Goal: Task Accomplishment & Management: Complete application form

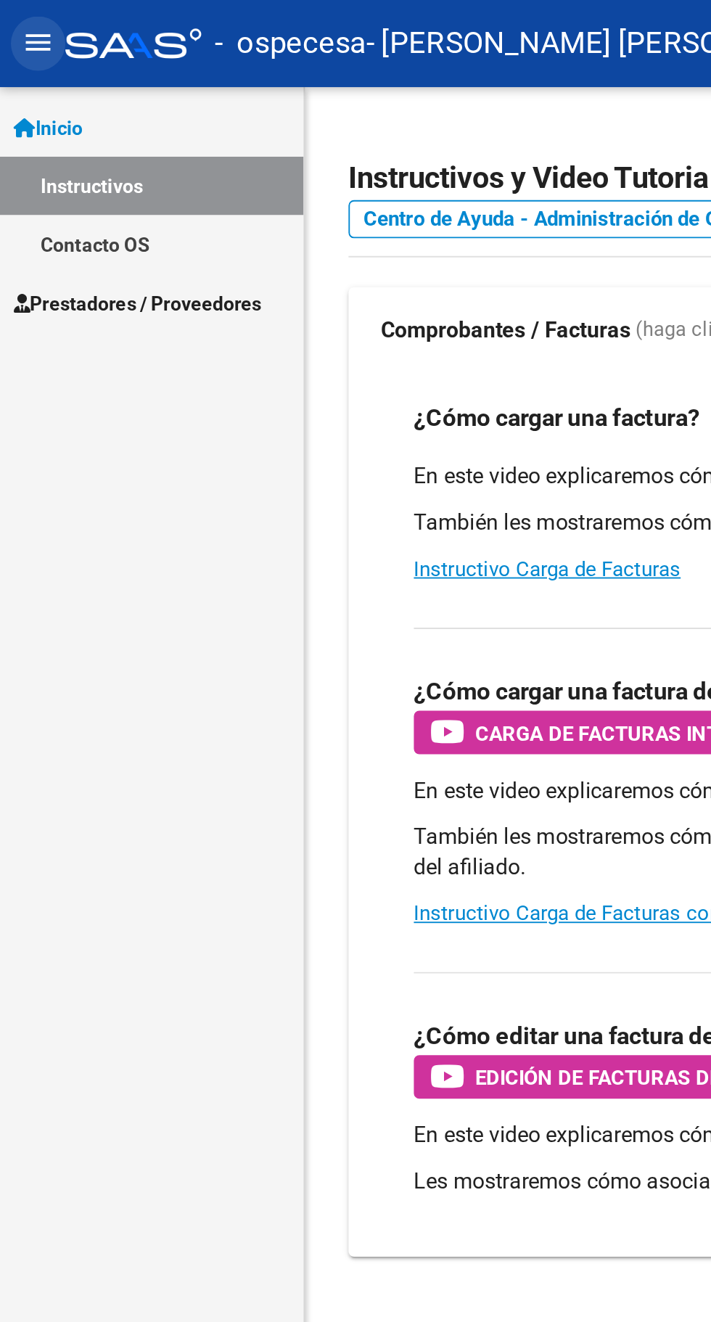
click at [25, 9] on button "menu" at bounding box center [20, 23] width 29 height 29
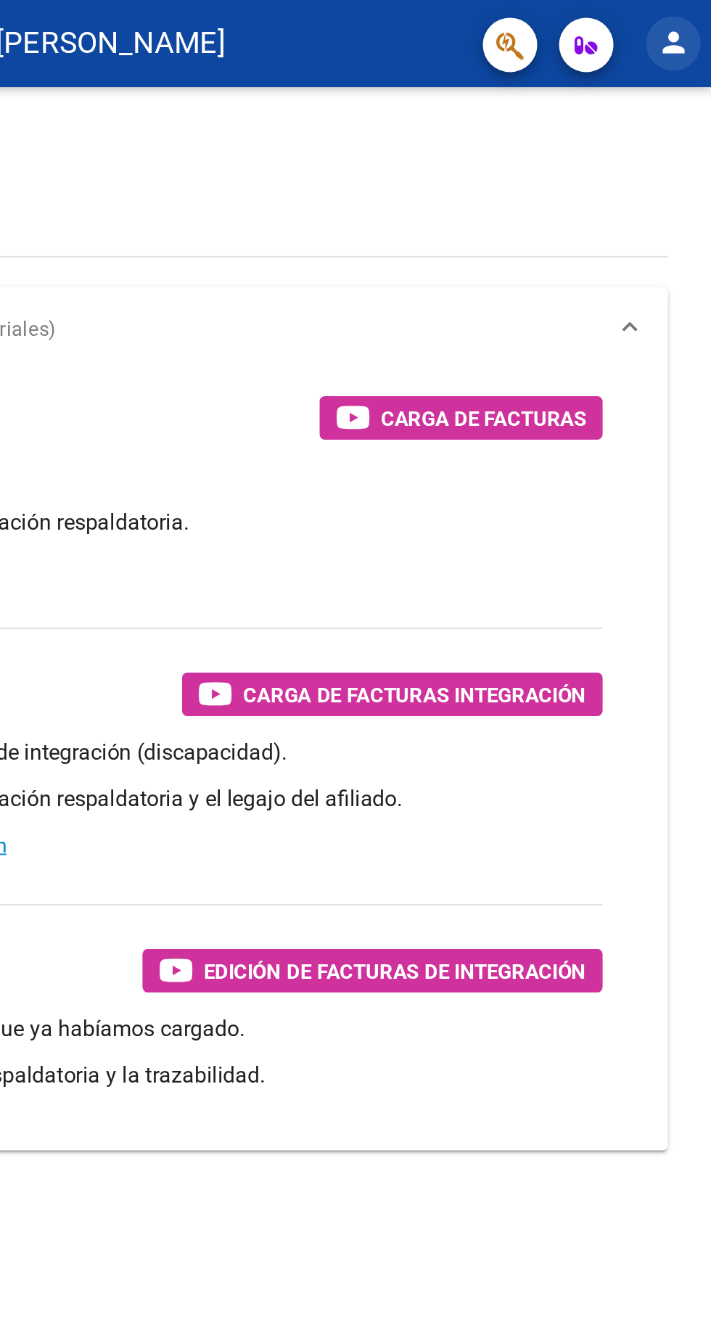
click at [685, 19] on mat-icon "person" at bounding box center [690, 22] width 17 height 17
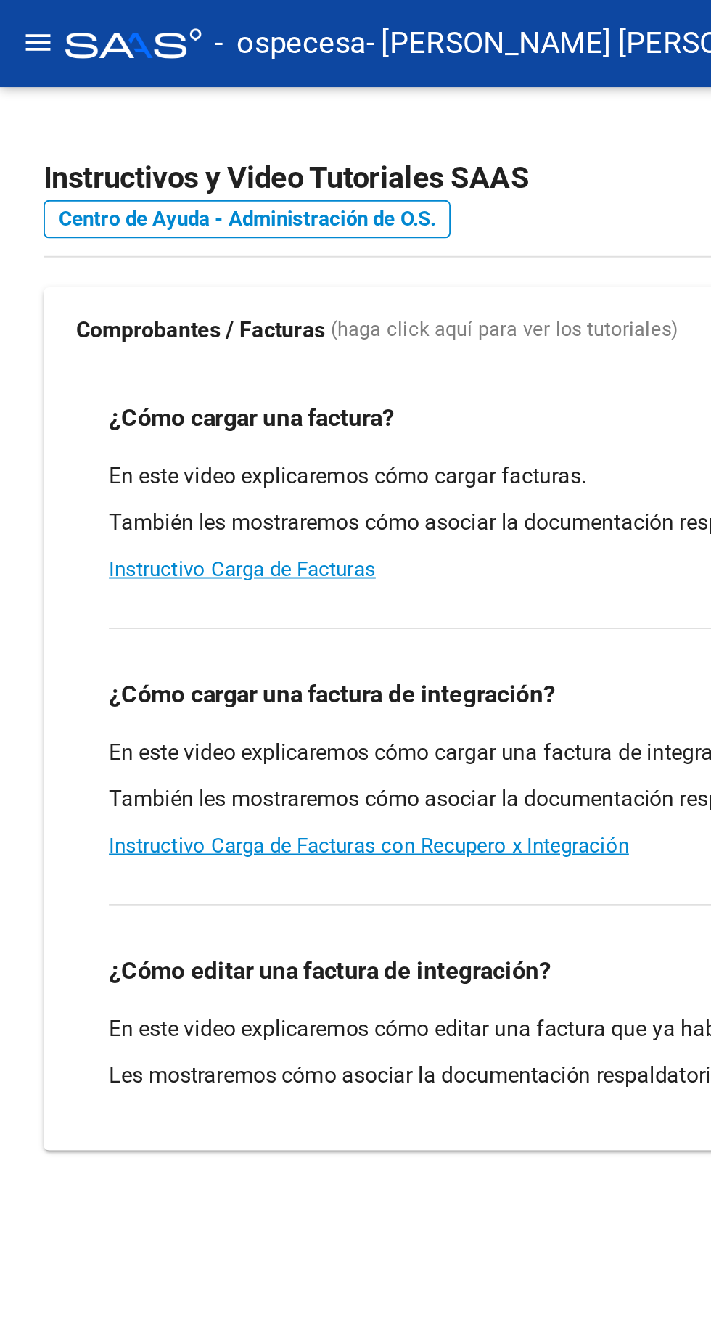
click at [22, 9] on div at bounding box center [355, 661] width 711 height 1322
click at [25, 26] on mat-icon "menu" at bounding box center [20, 22] width 17 height 17
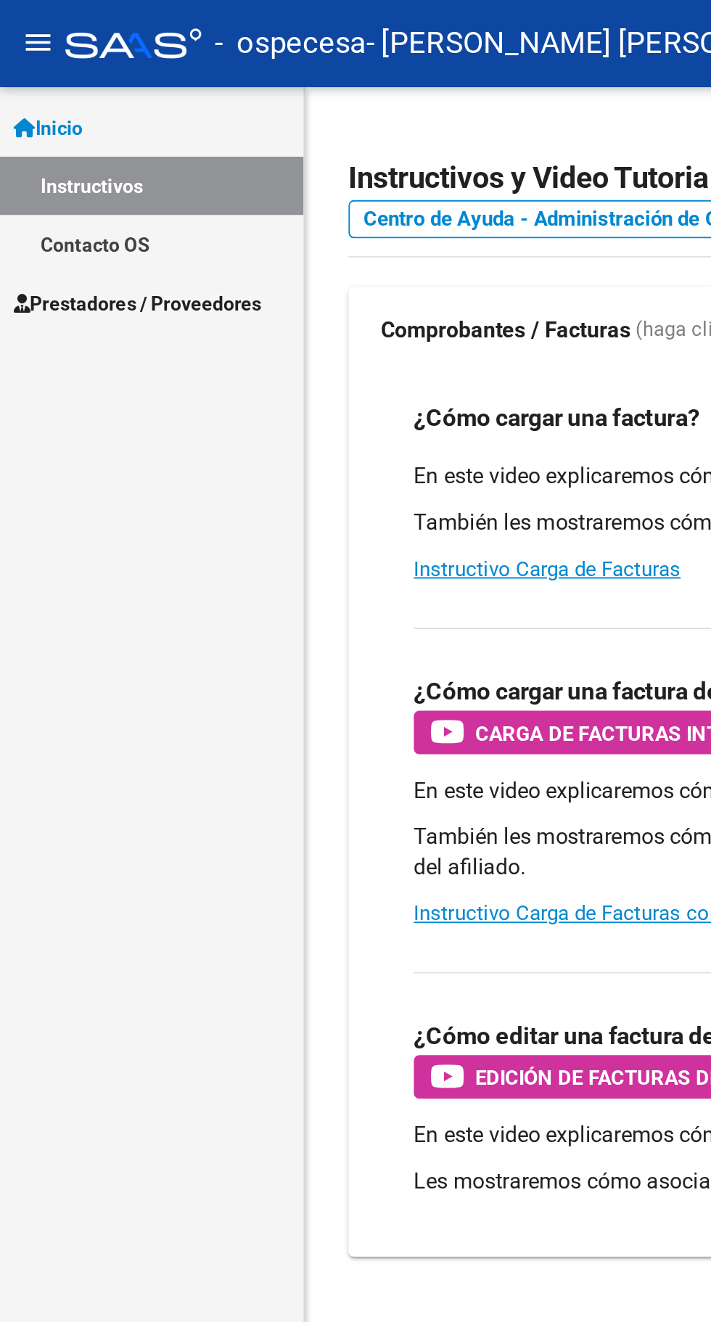
click at [90, 175] on link "Prestadores / Proveedores" at bounding box center [81, 161] width 162 height 31
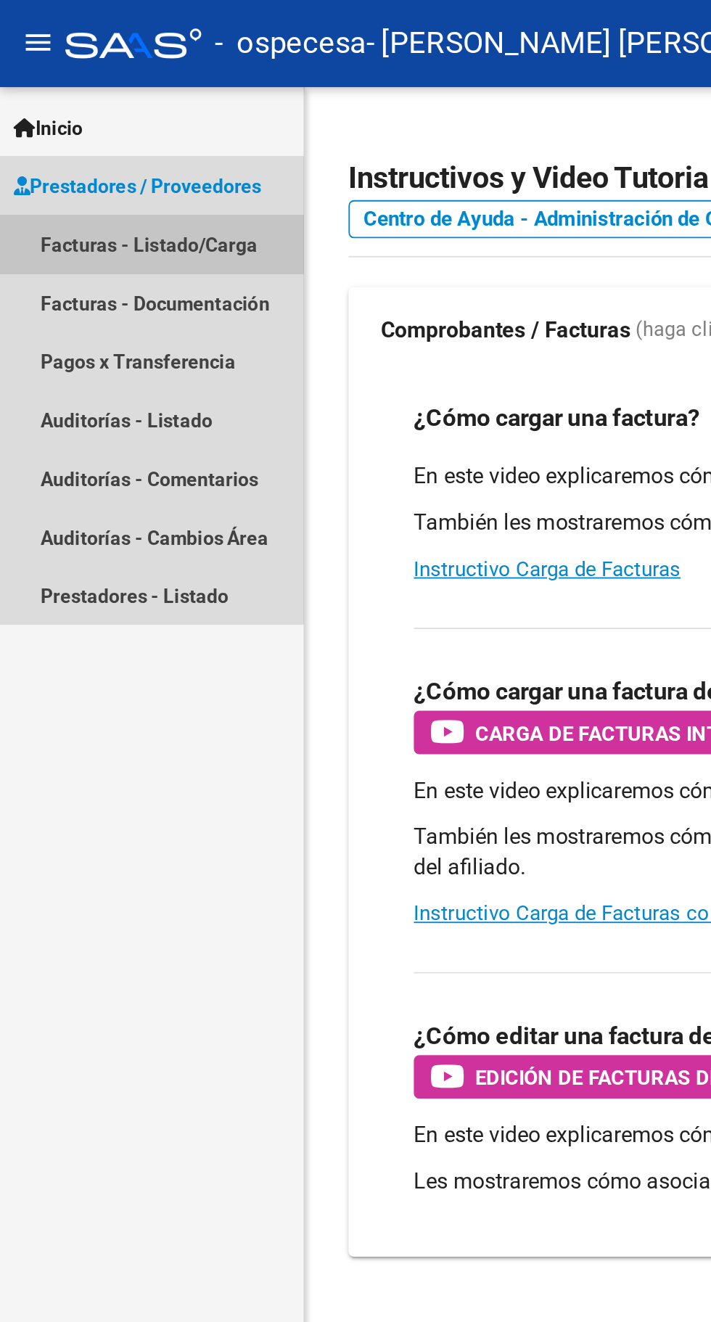
click at [109, 129] on link "Facturas - Listado/Carga" at bounding box center [81, 130] width 162 height 31
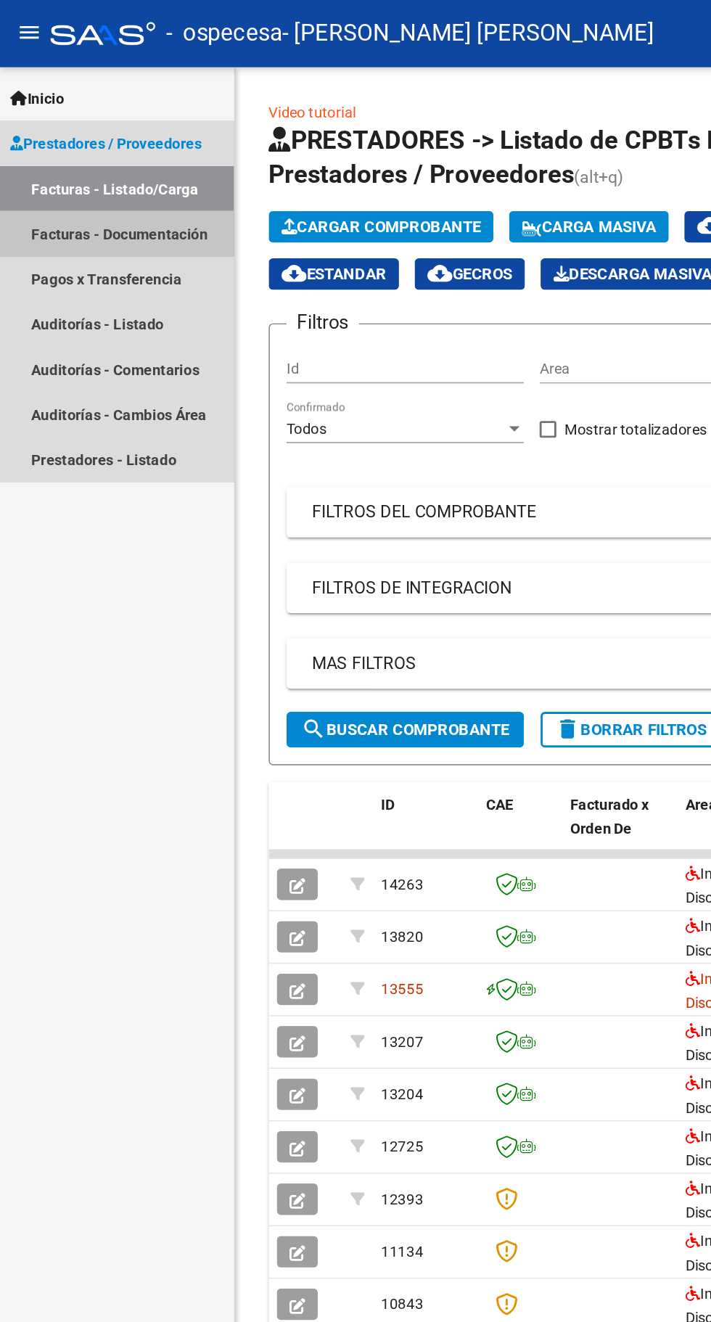
click at [105, 160] on link "Facturas - Documentación" at bounding box center [81, 161] width 162 height 31
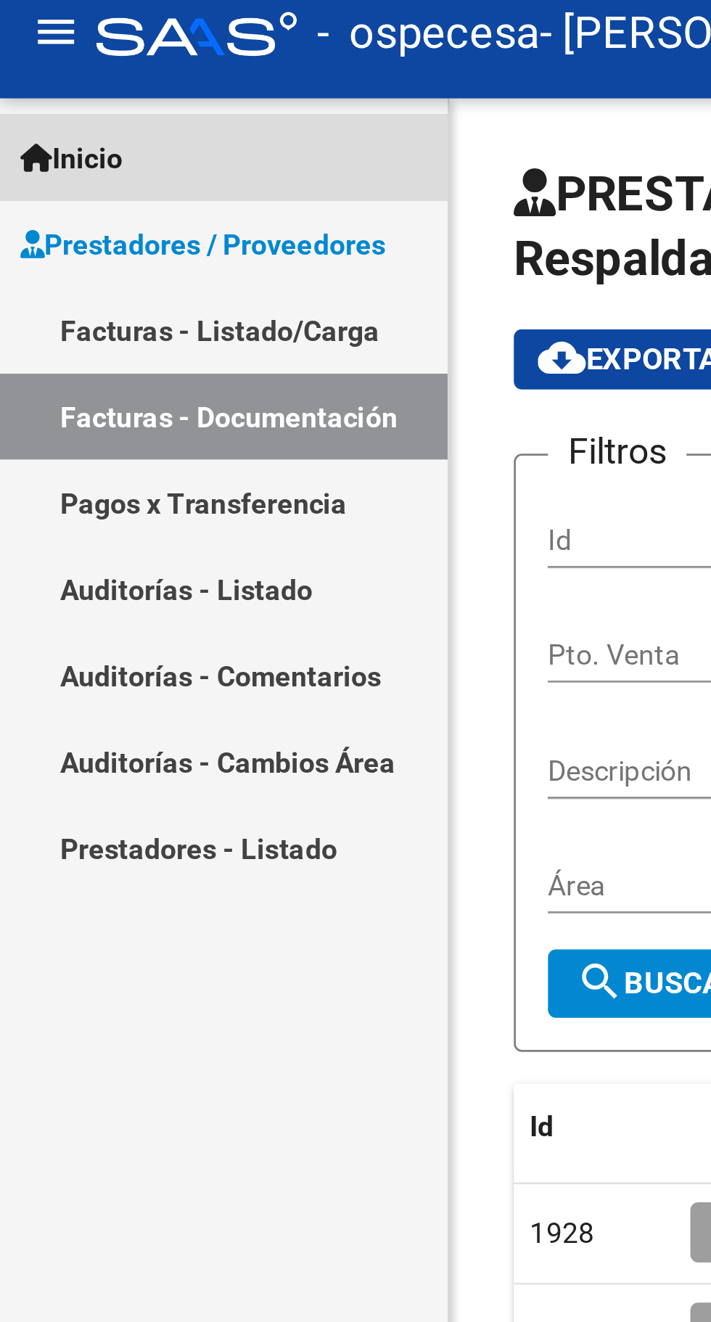
click at [42, 64] on span "Inicio" at bounding box center [25, 68] width 37 height 16
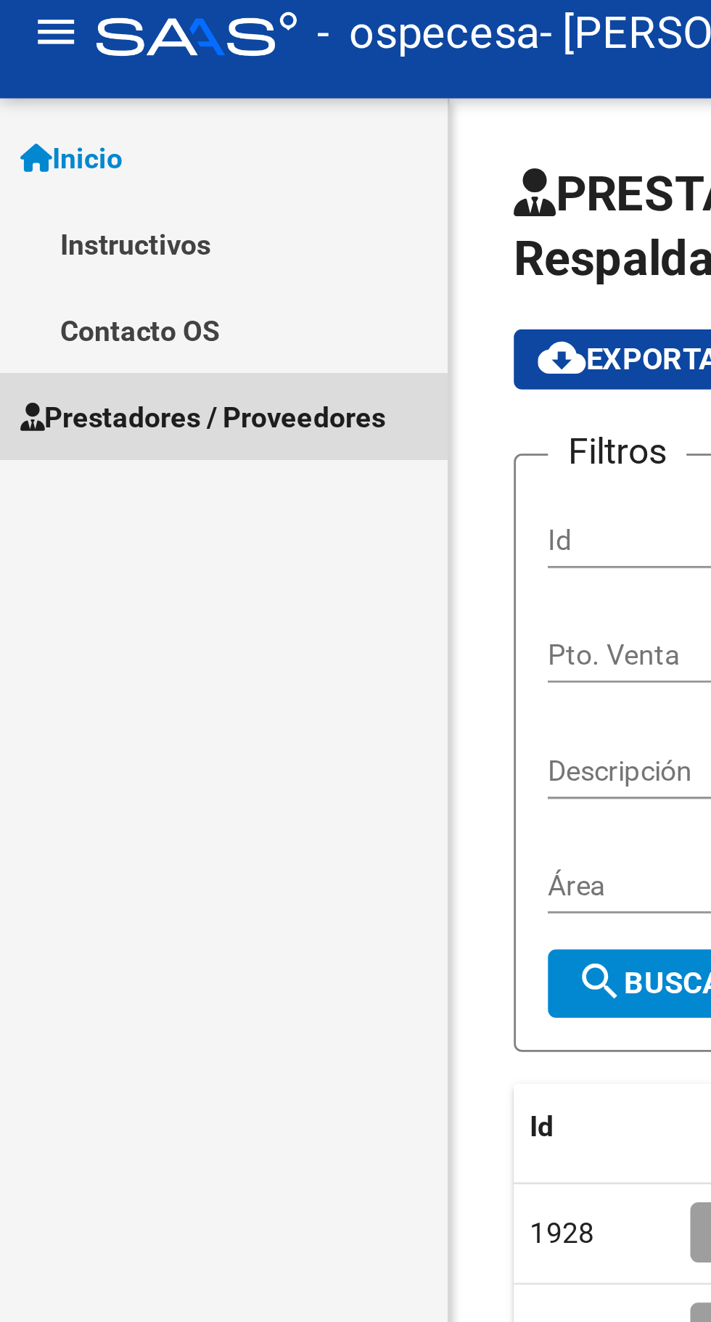
click at [108, 162] on span "Prestadores / Proveedores" at bounding box center [73, 162] width 132 height 16
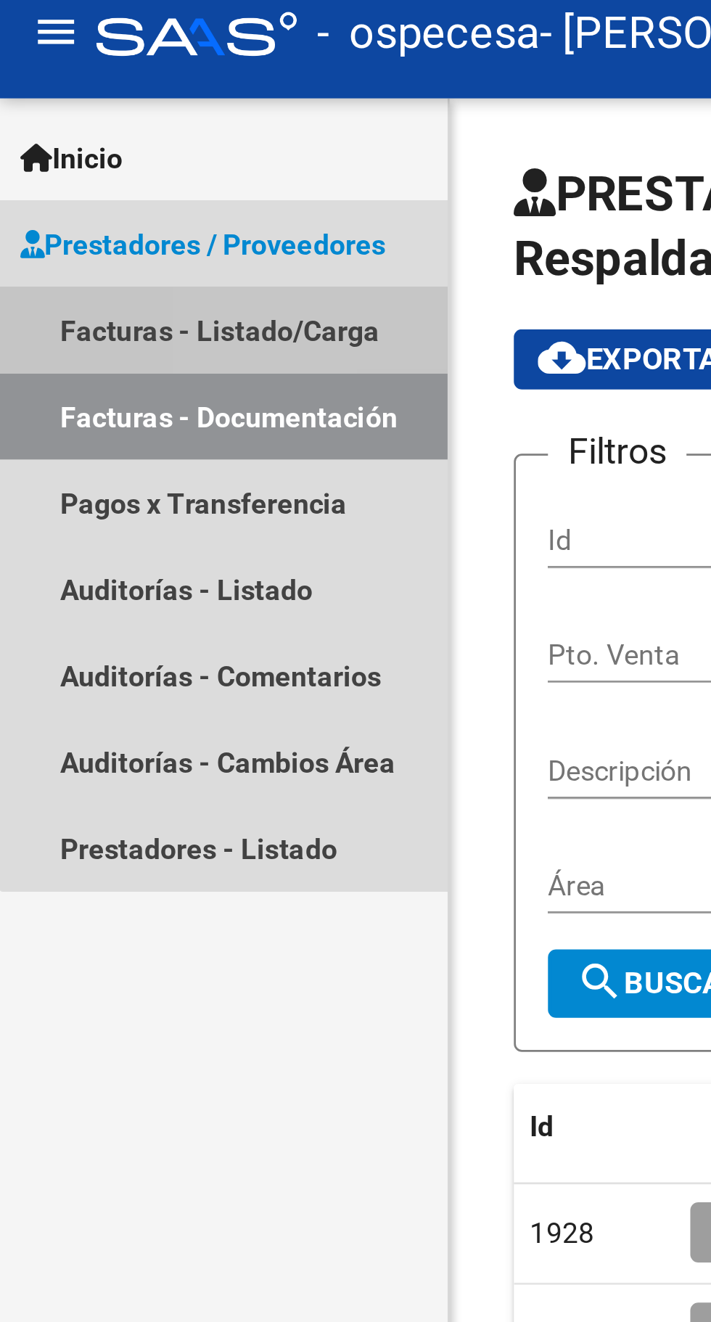
click at [102, 117] on link "Facturas - Listado/Carga" at bounding box center [81, 130] width 162 height 31
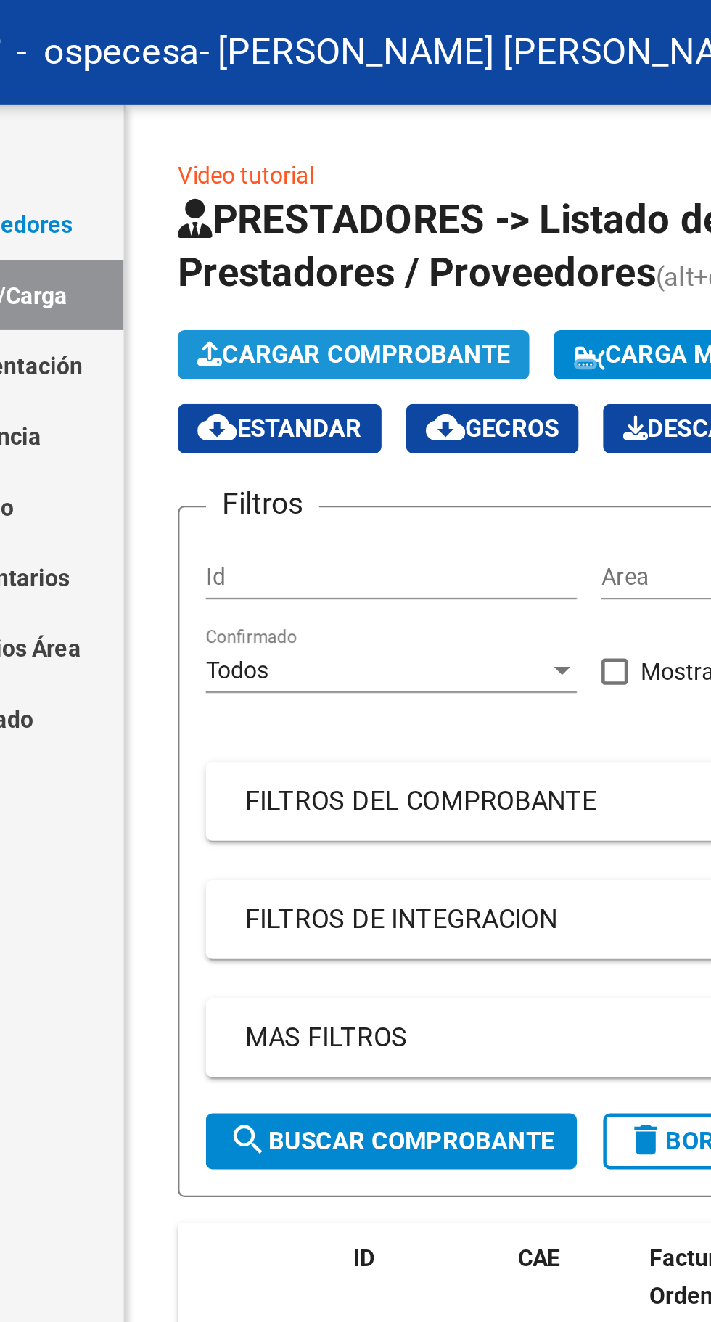
click at [272, 157] on span "Cargar Comprobante" at bounding box center [263, 156] width 138 height 13
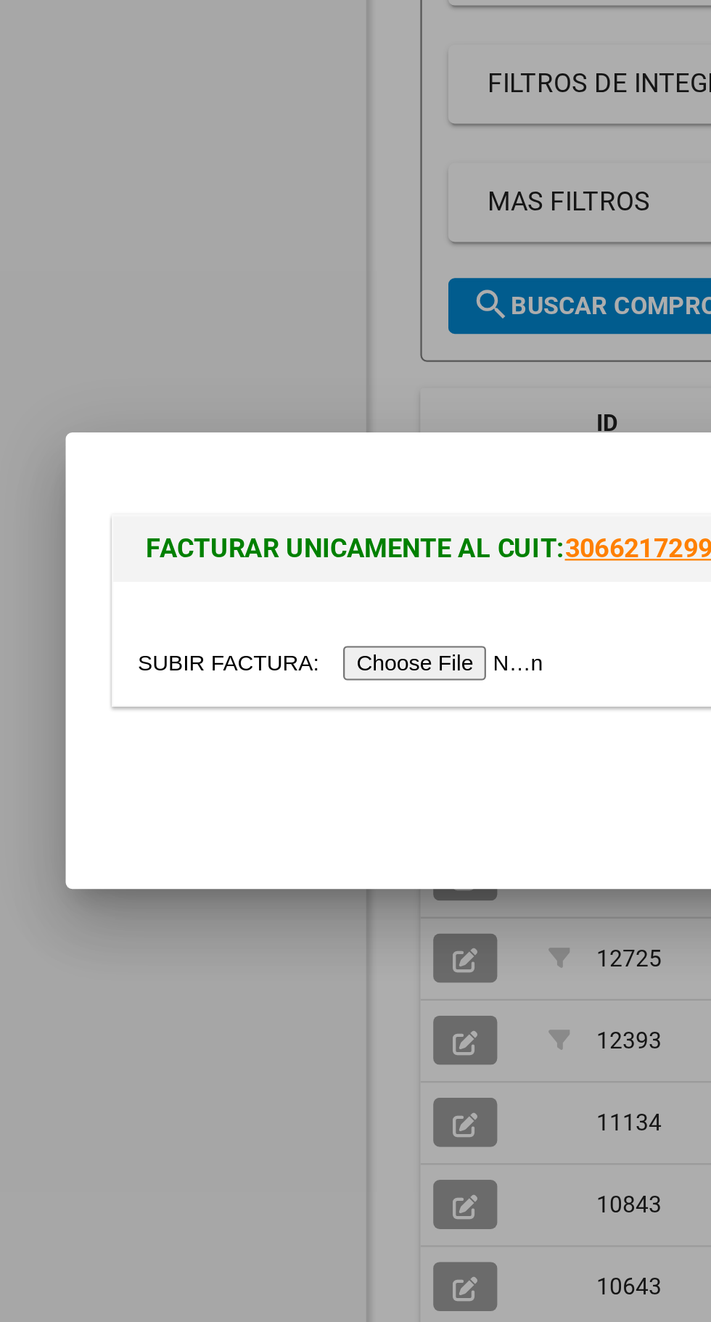
click at [178, 664] on input "file" at bounding box center [153, 661] width 184 height 15
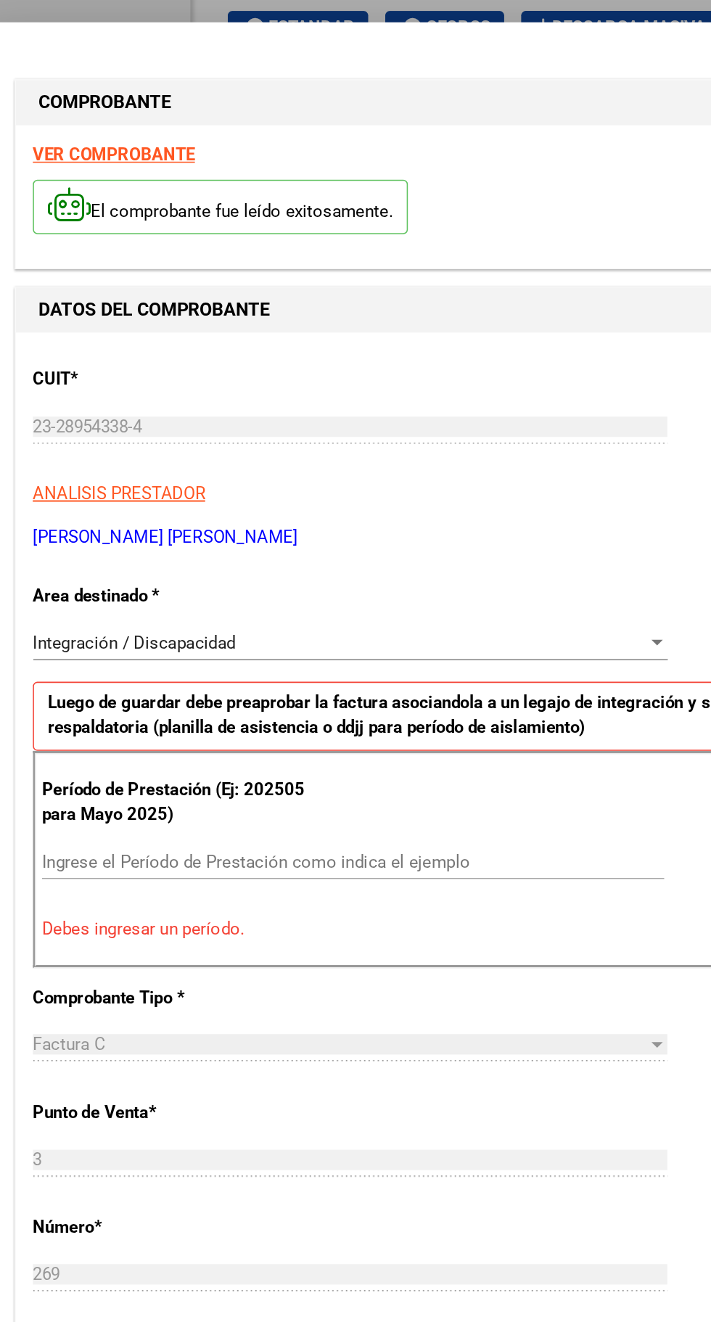
click at [461, 581] on div at bounding box center [460, 583] width 7 height 4
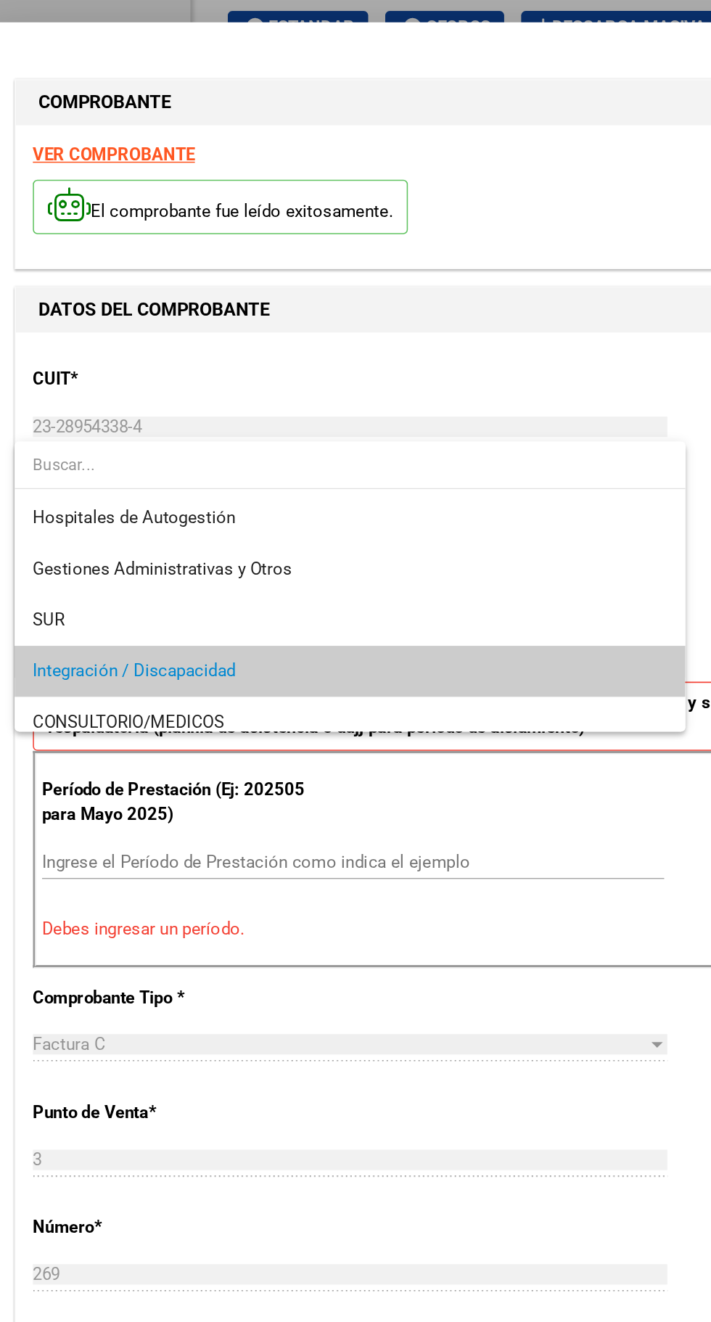
scroll to position [54, 0]
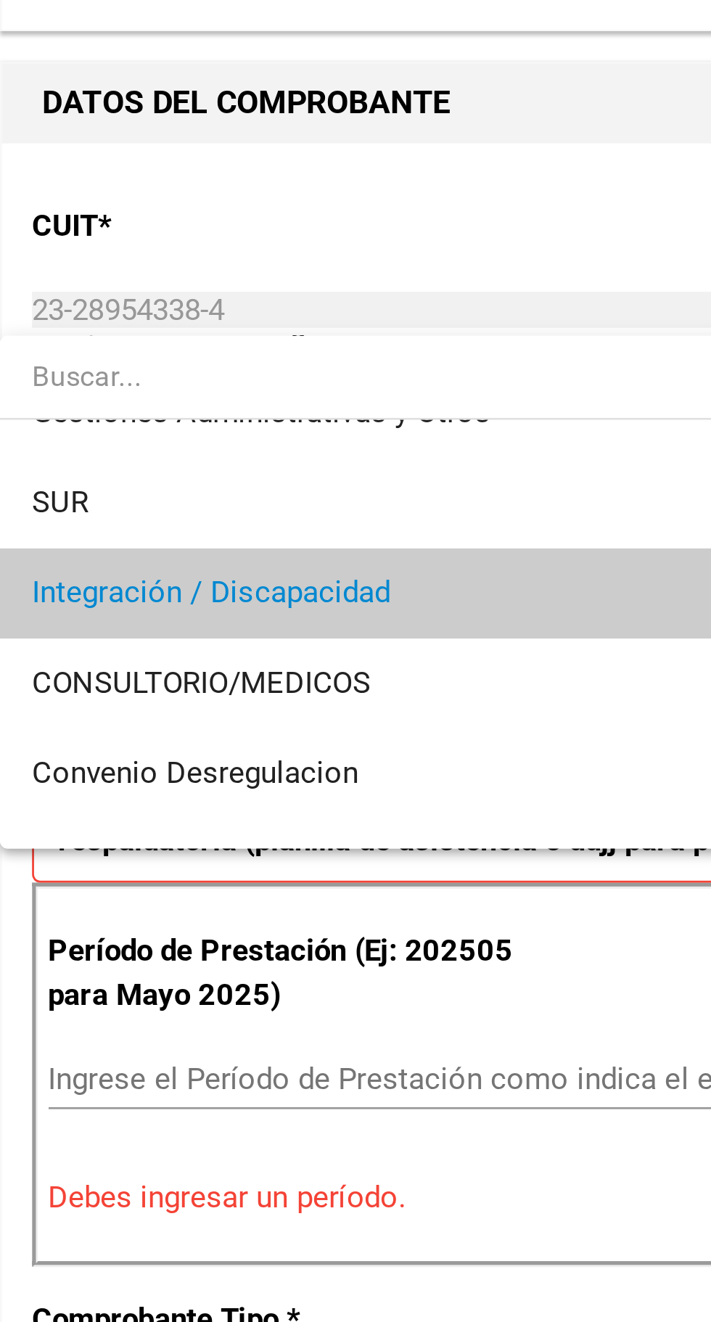
click at [195, 440] on div at bounding box center [355, 661] width 711 height 1322
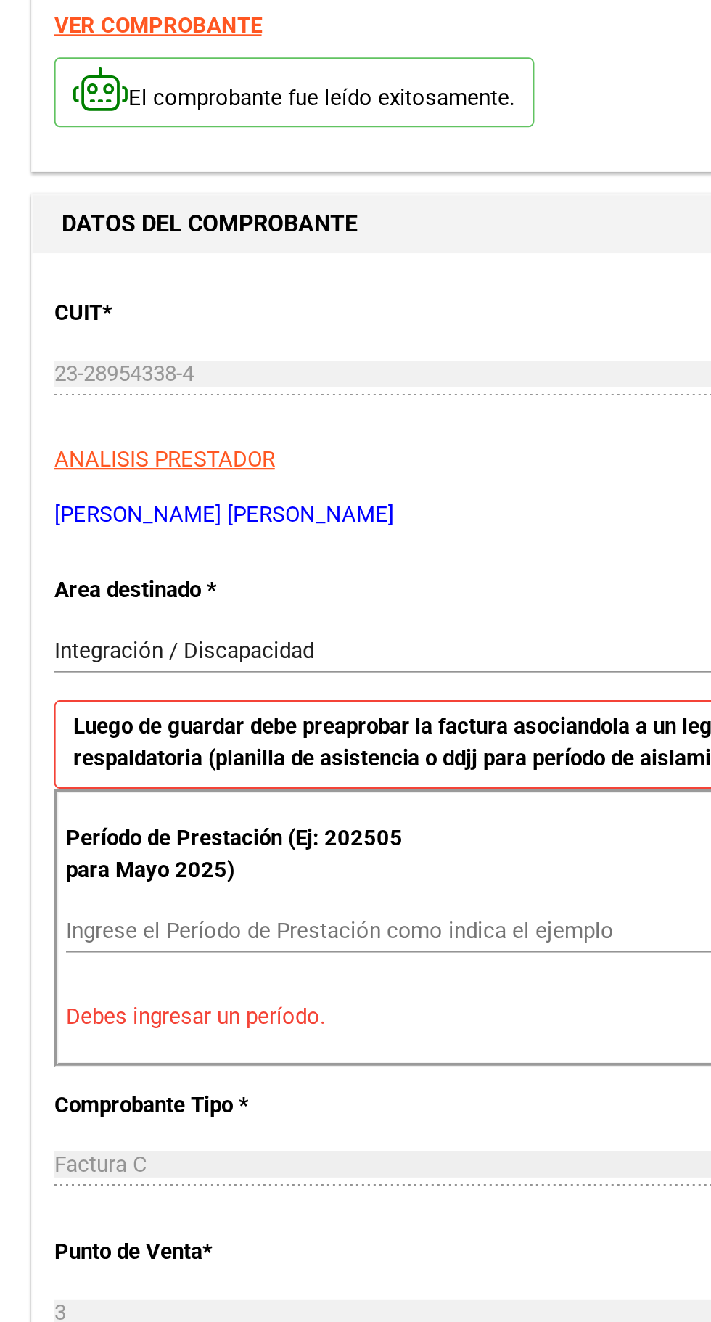
scroll to position [21, 0]
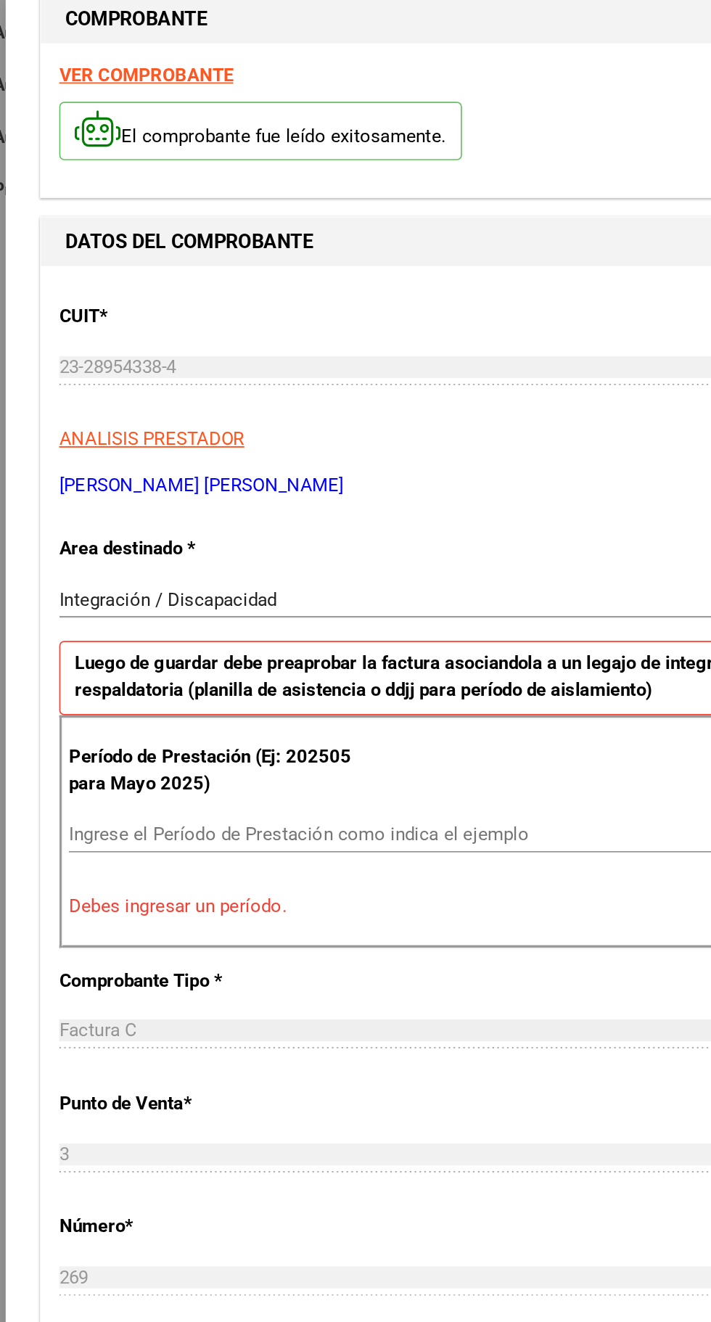
click at [81, 709] on input "Ingrese el Período de Prestación como indica el ejemplo" at bounding box center [266, 702] width 398 height 13
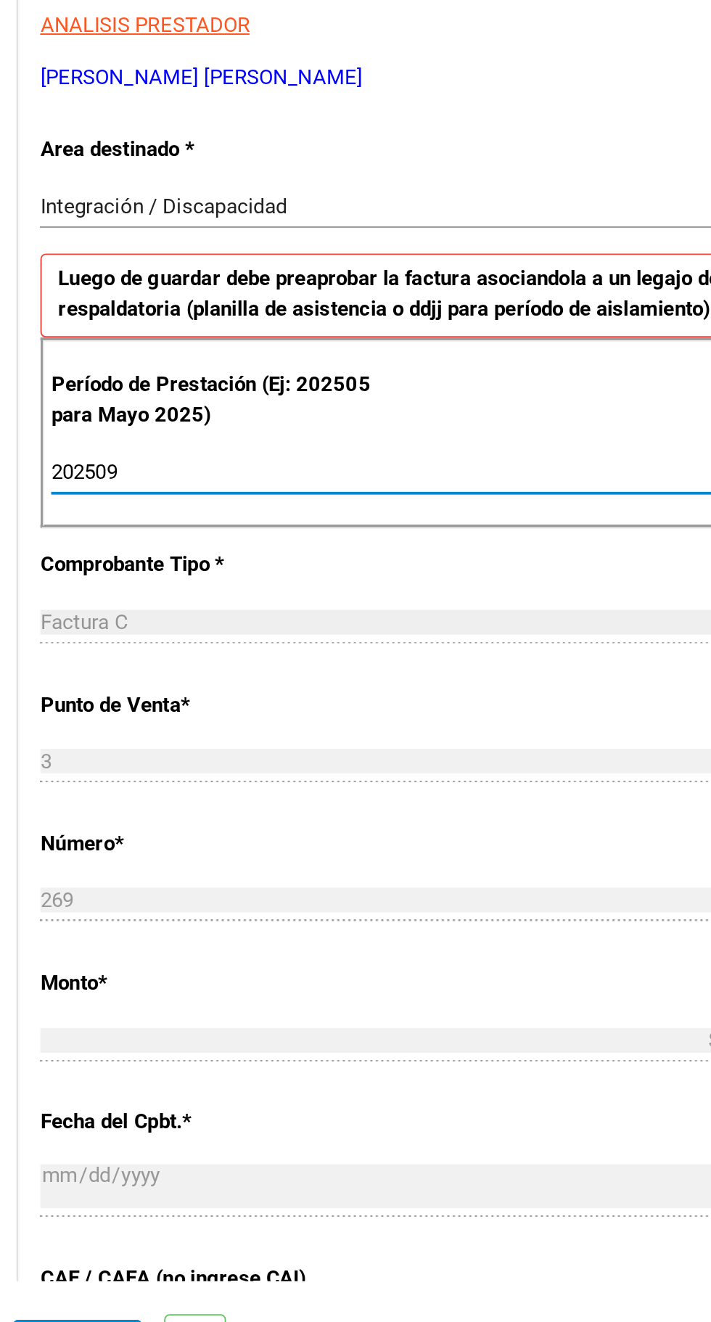
scroll to position [106, 0]
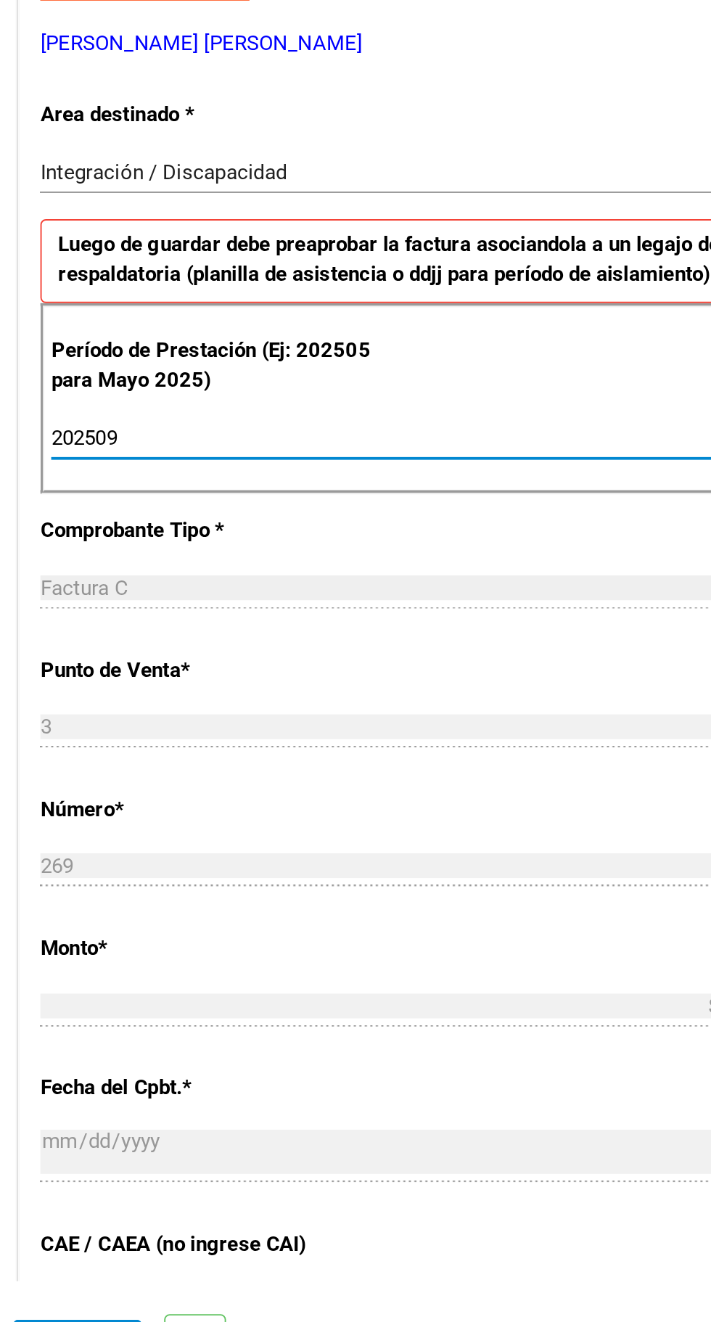
type input "202509"
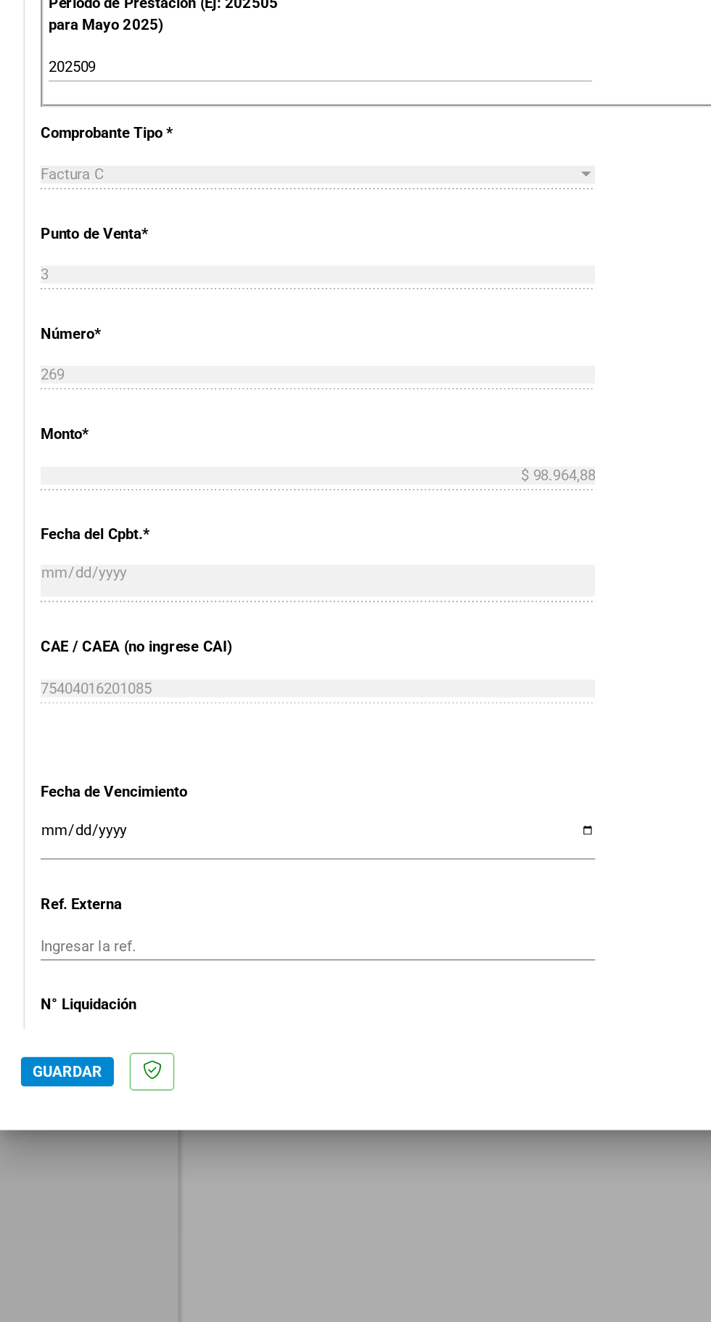
scroll to position [369, 0]
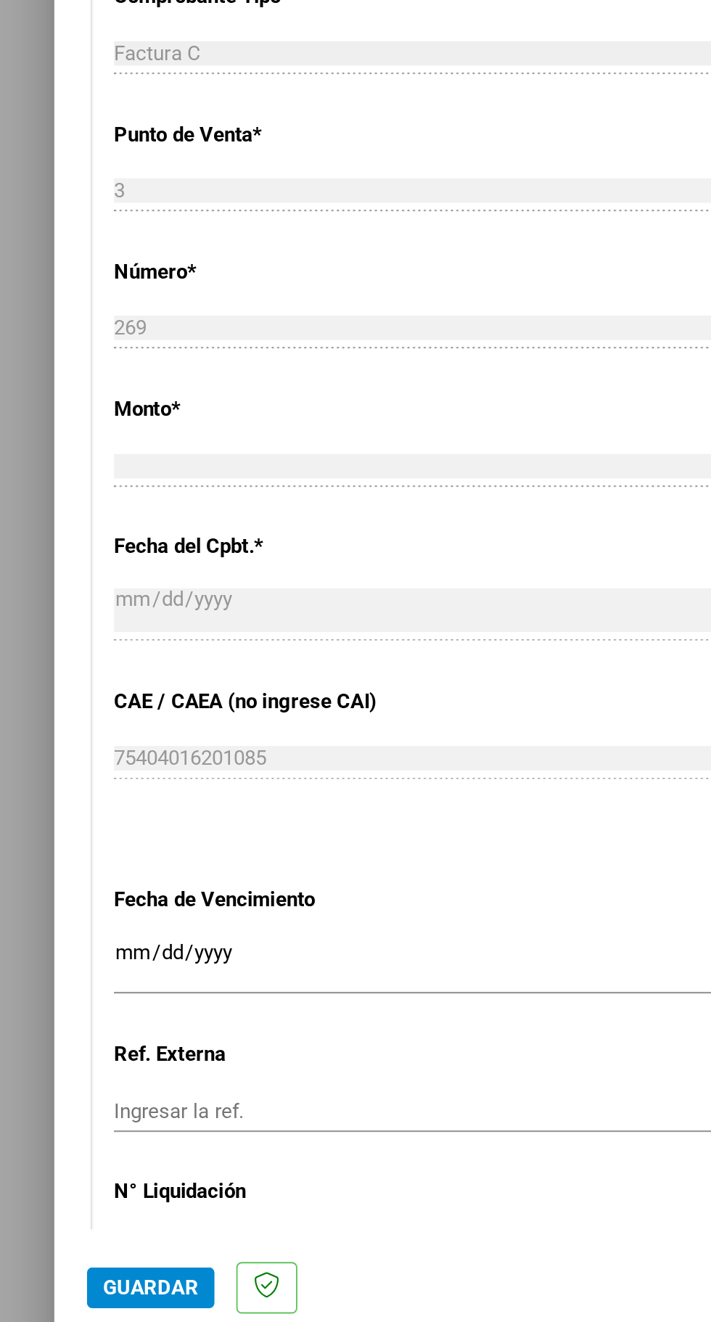
click at [77, 923] on input "Ingresar la fecha" at bounding box center [264, 919] width 406 height 23
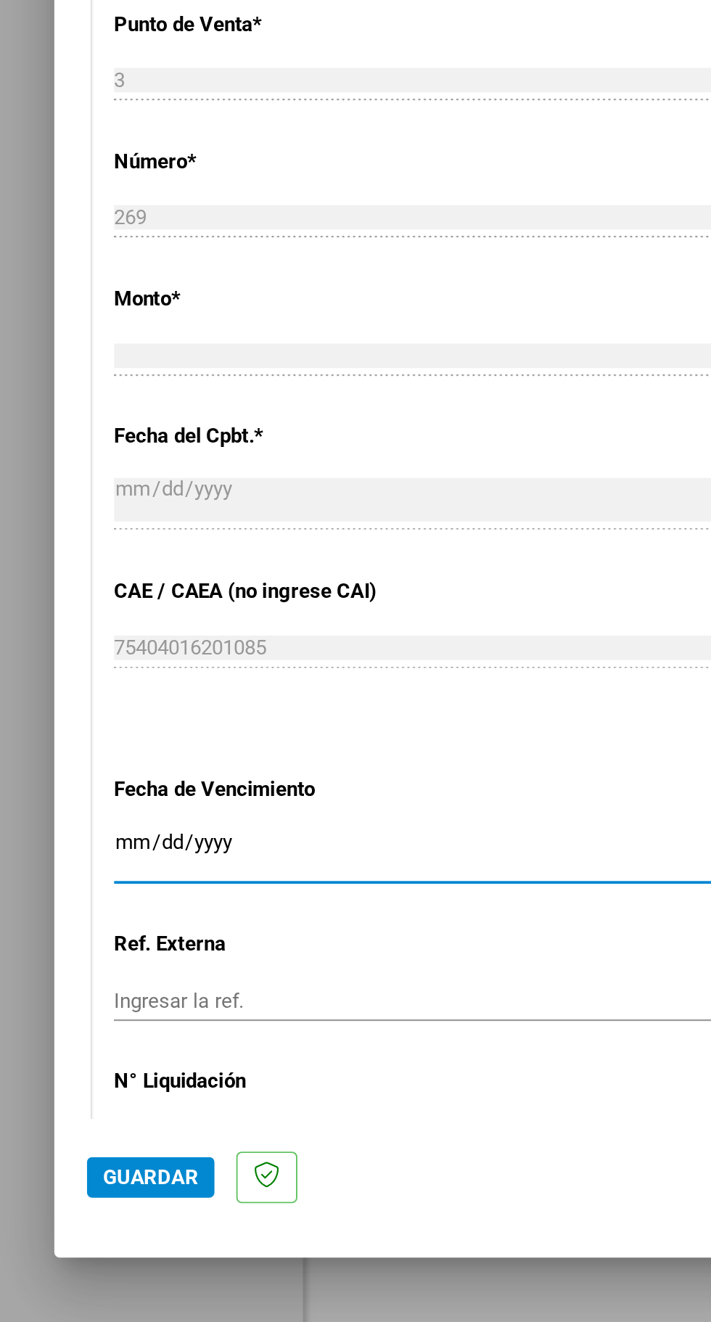
type input "[DATE]"
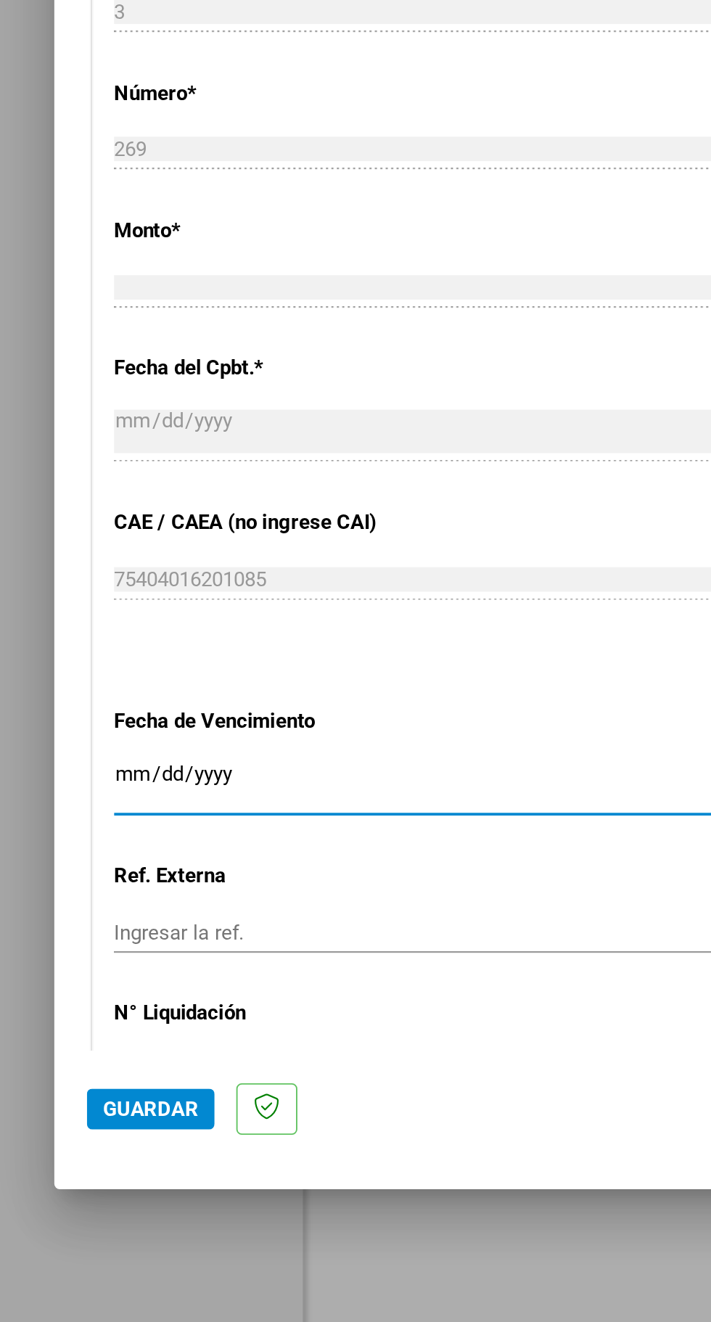
click at [110, 999] on input "Ingresar la ref." at bounding box center [264, 998] width 406 height 13
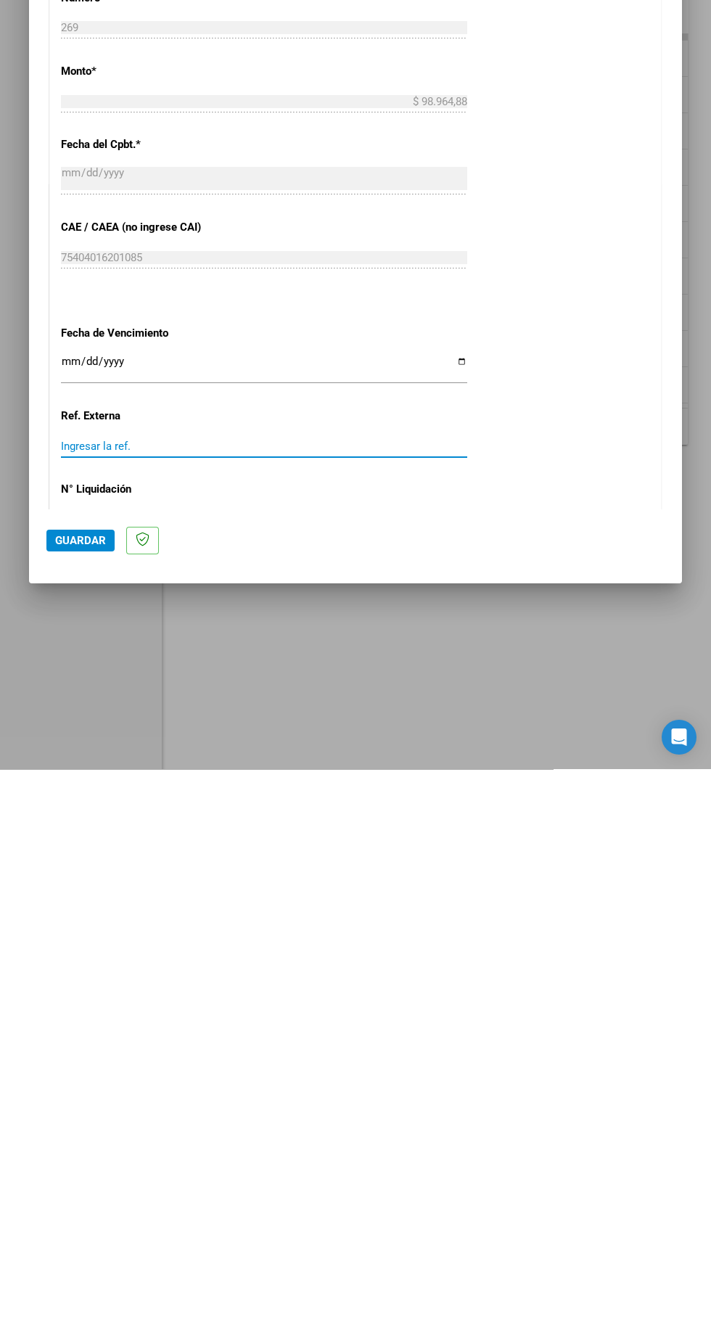
click at [44, 1119] on mat-dialog-container "COMPROBANTE VER COMPROBANTE El comprobante fue leído exitosamente. DATOS DEL CO…" at bounding box center [355, 661] width 653 height 951
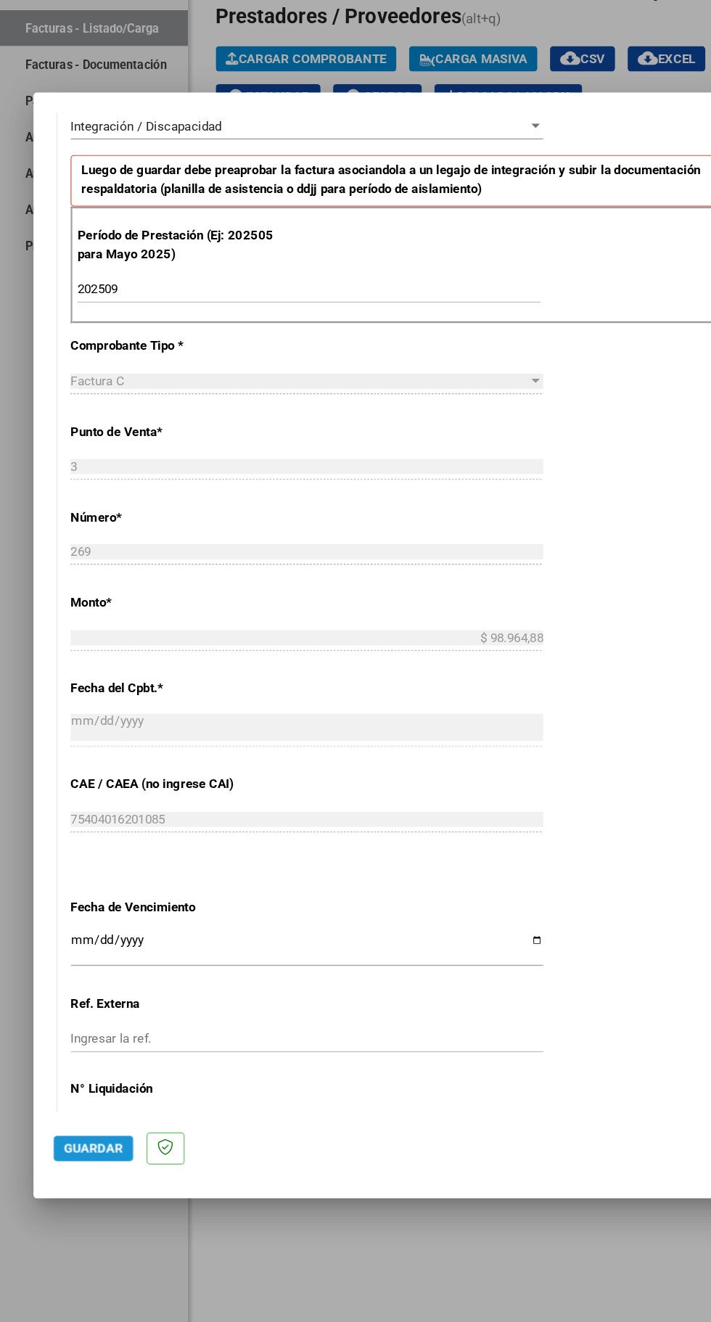
click at [64, 1104] on button "Guardar" at bounding box center [80, 1093] width 68 height 22
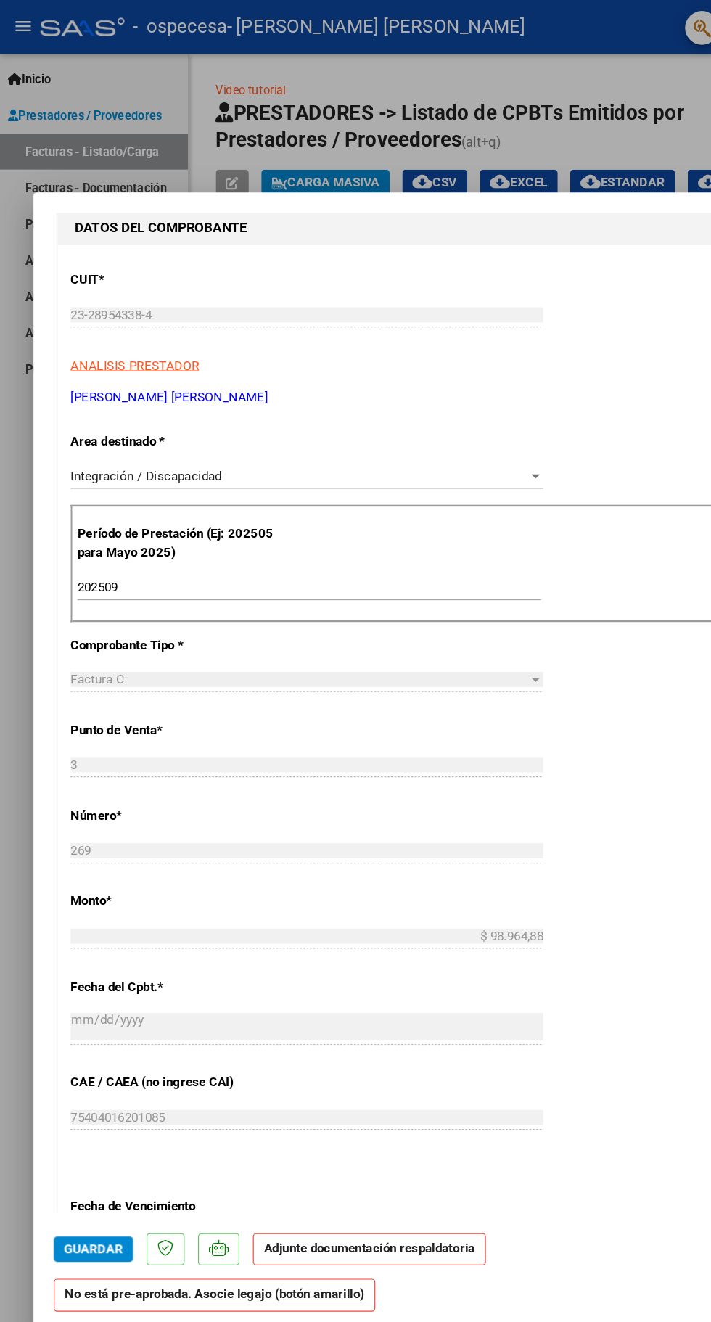
scroll to position [184, 0]
click at [297, 1079] on strong "Adjunte documentación respaldatoria" at bounding box center [317, 1072] width 181 height 13
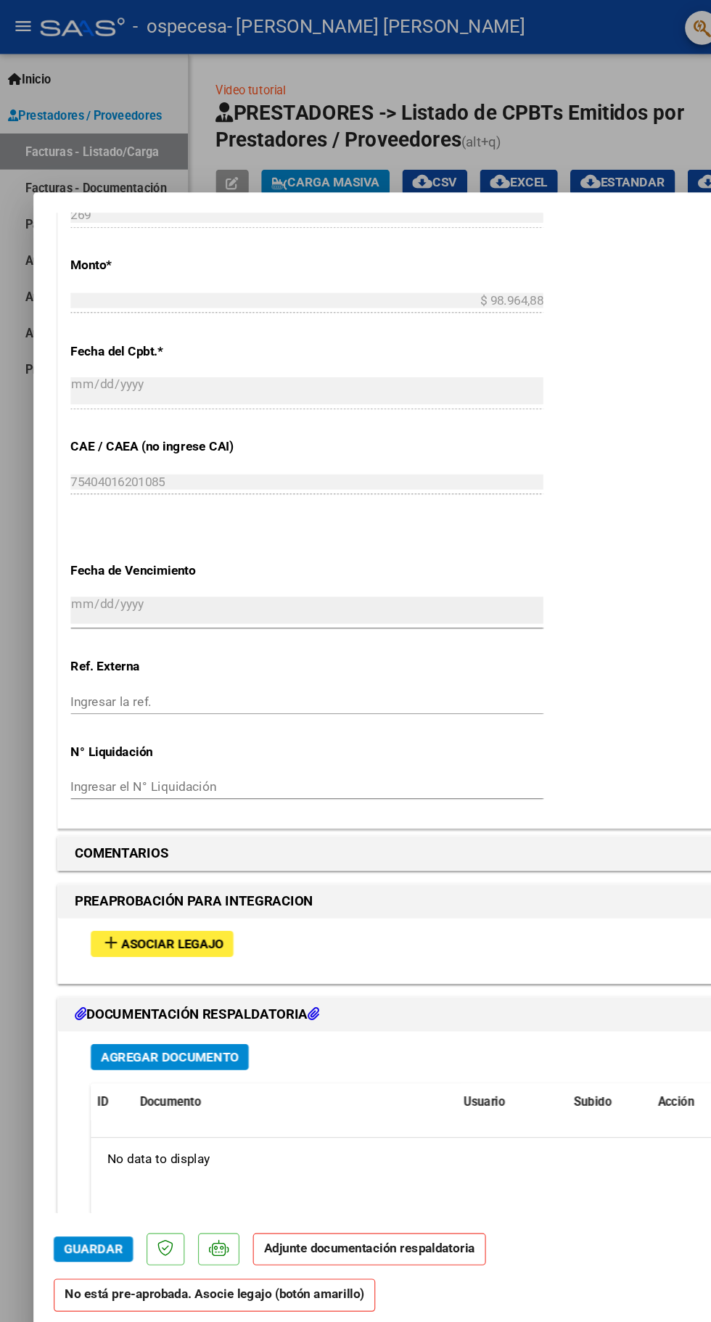
scroll to position [787, 0]
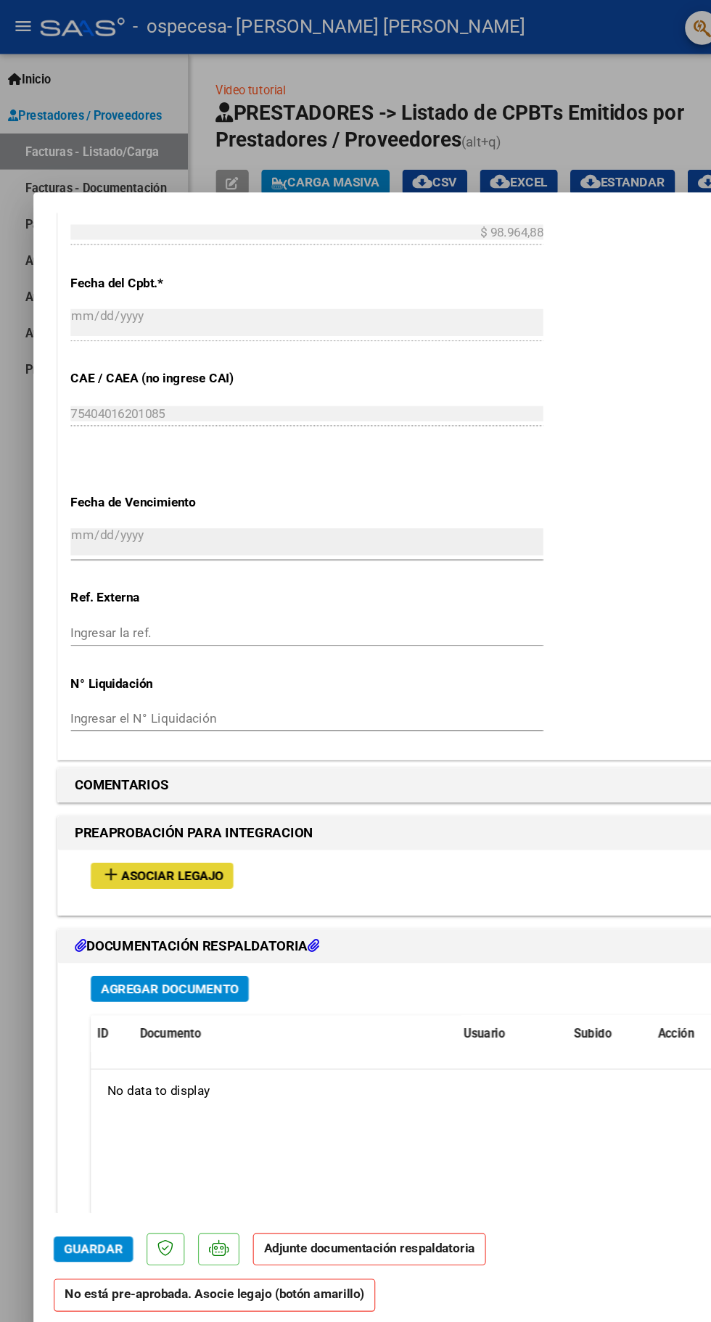
click at [118, 746] on span "Asociar Legajo" at bounding box center [148, 752] width 88 height 13
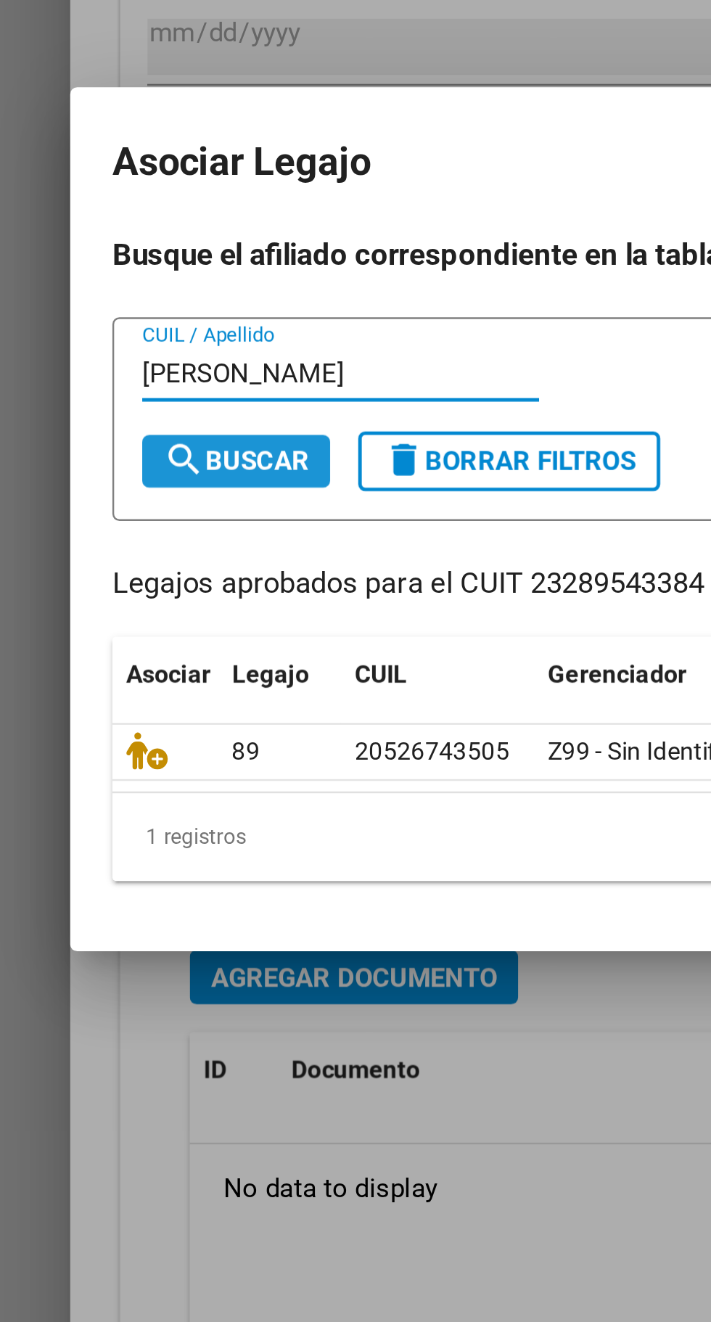
type input "[PERSON_NAME]"
click at [76, 633] on mat-icon "search" at bounding box center [75, 635] width 17 height 17
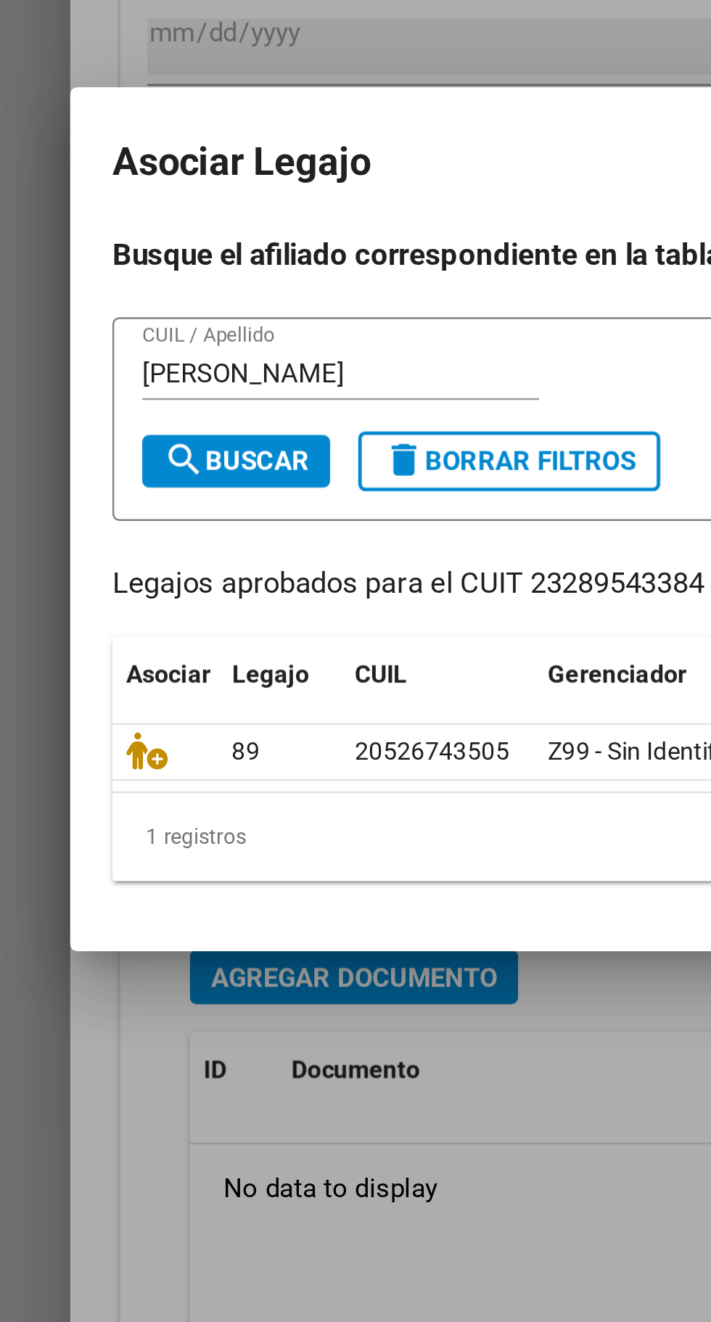
click at [57, 758] on icon at bounding box center [60, 757] width 17 height 16
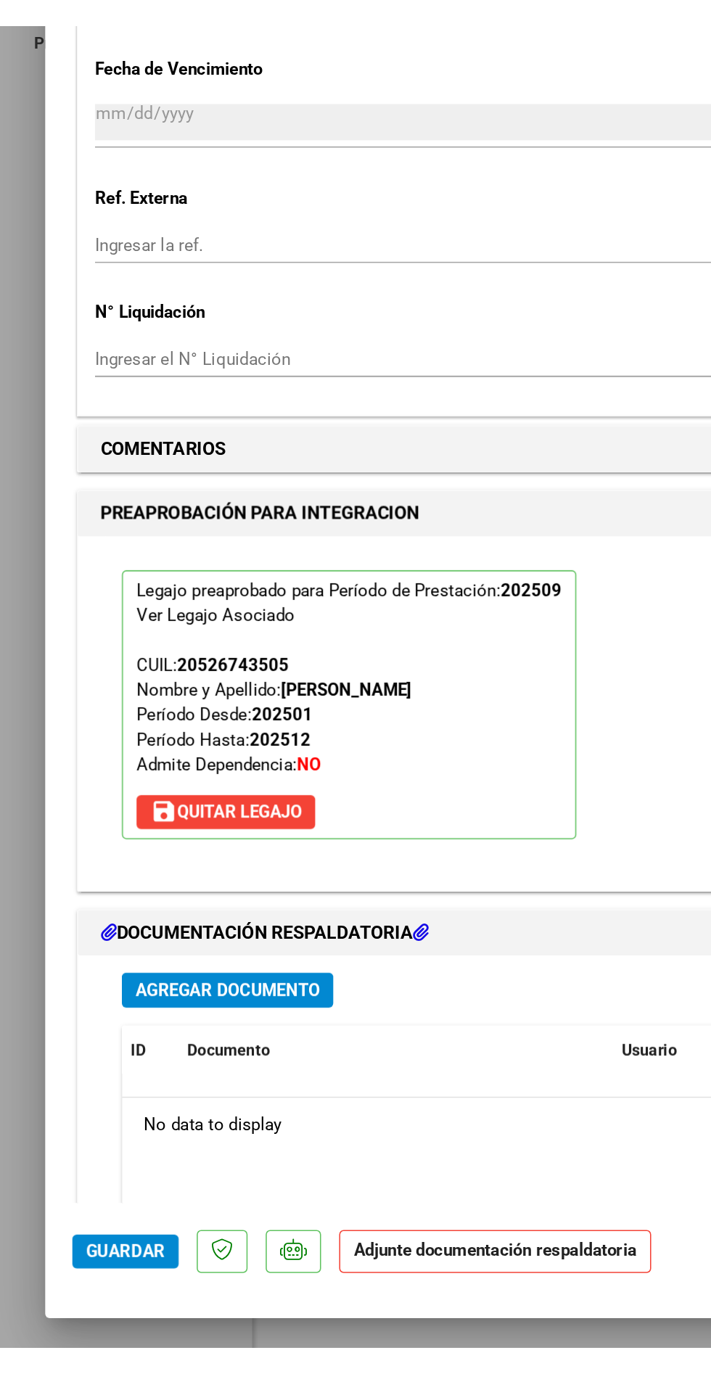
scroll to position [974, 0]
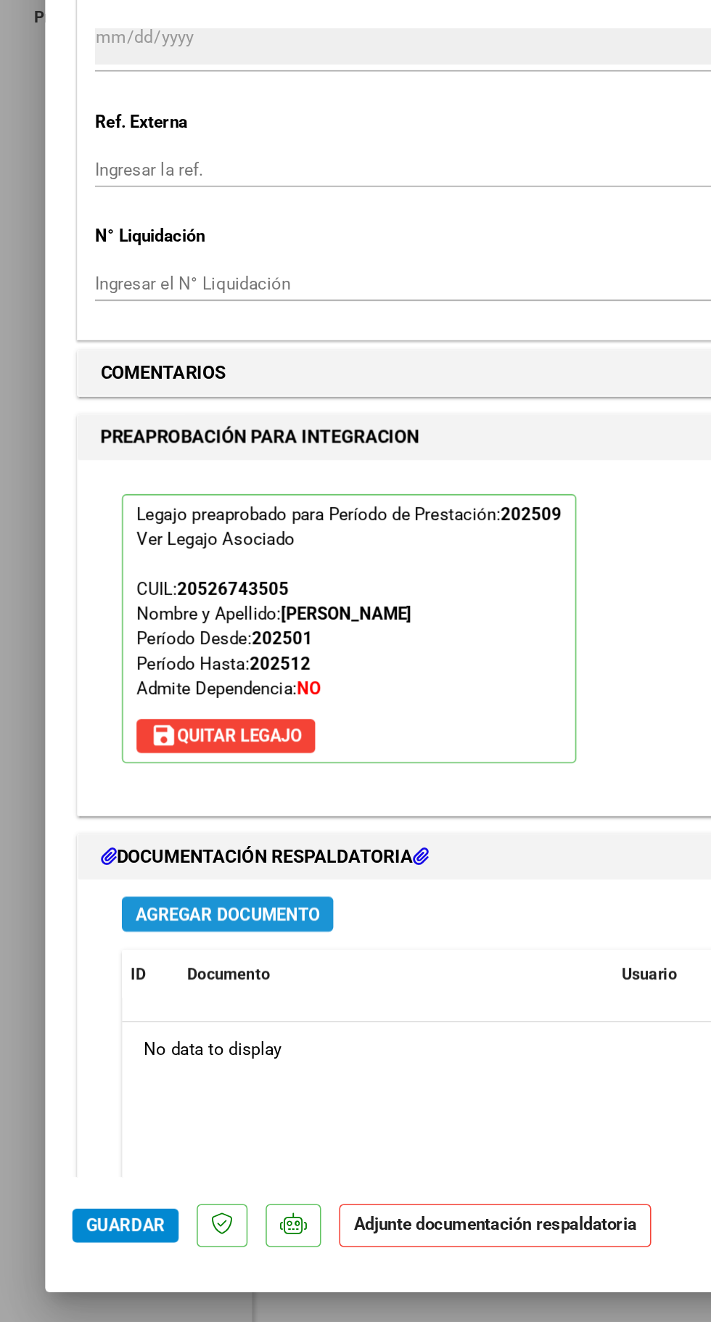
click at [108, 887] on span "Agregar Documento" at bounding box center [146, 893] width 118 height 13
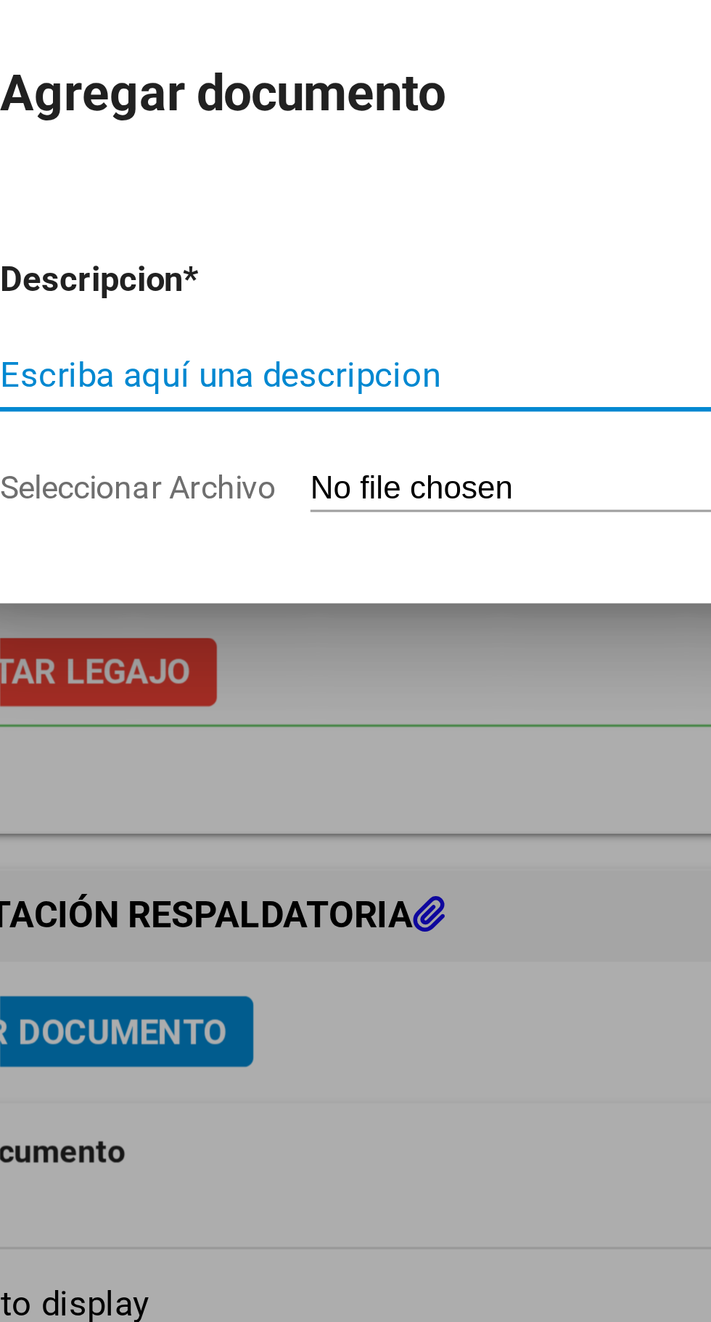
click at [153, 691] on input "Escriba aquí una descripcion" at bounding box center [286, 684] width 306 height 13
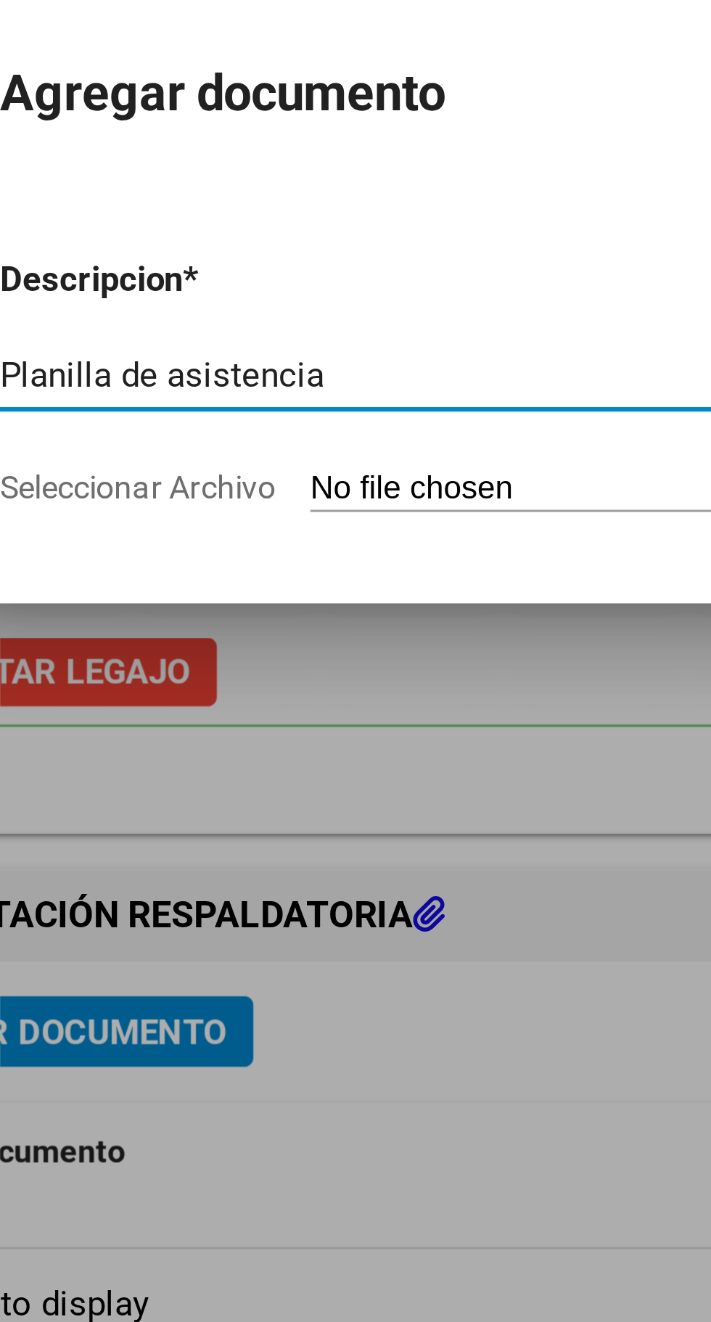
type input "Planilla de asistencia"
click at [260, 724] on input "Seleccionar Archivo" at bounding box center [328, 722] width 192 height 14
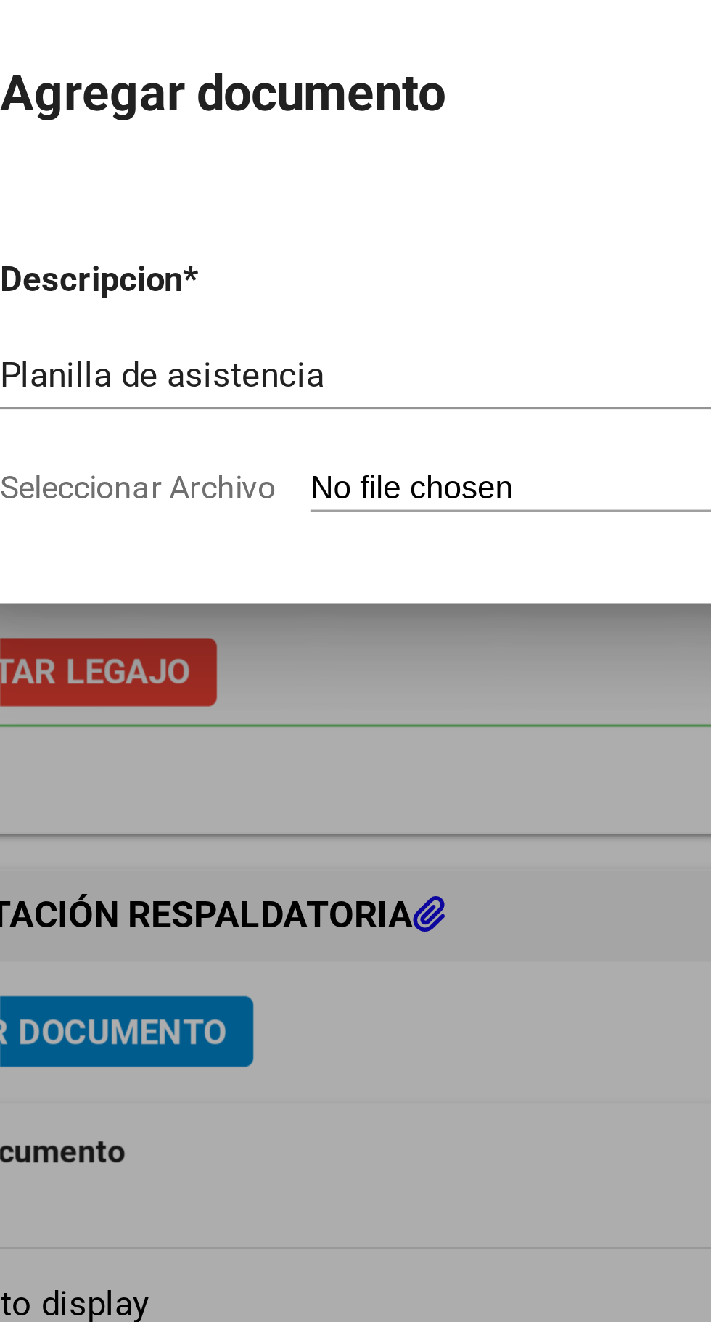
scroll to position [963, 0]
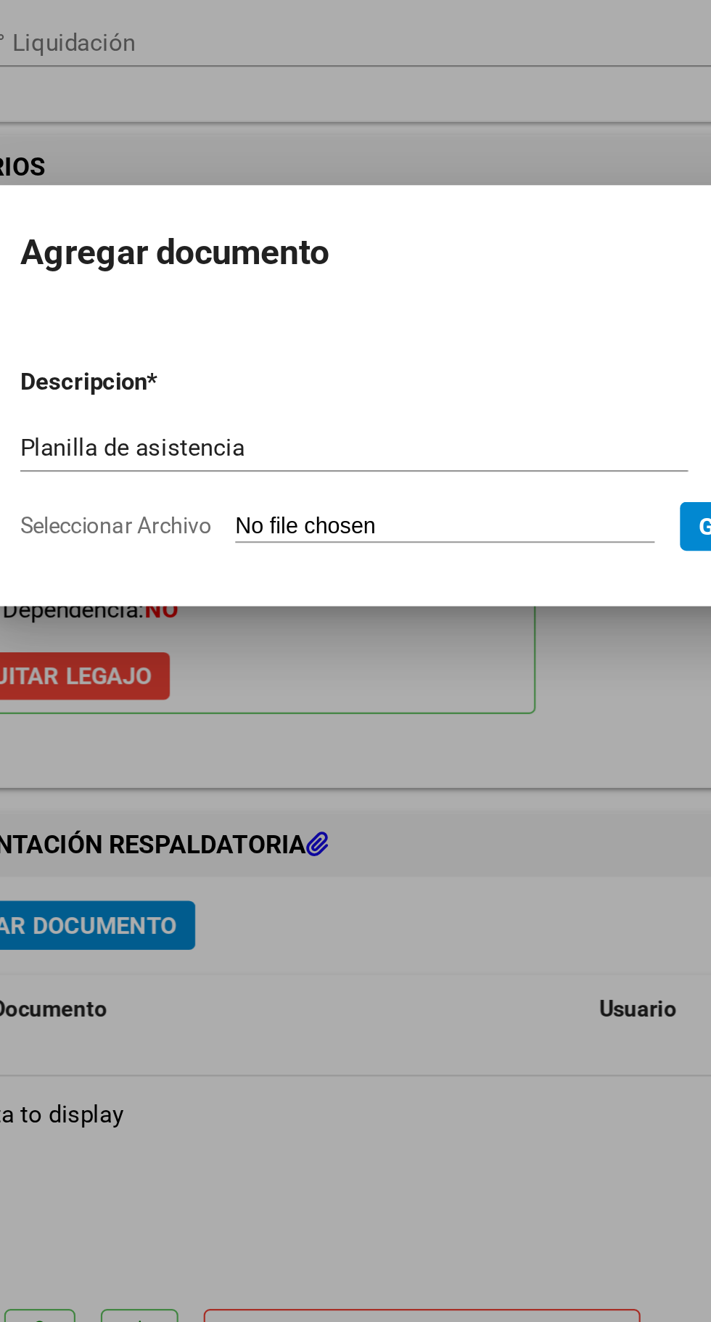
type input "C:\fakepath\[PERSON_NAME] septiembre.pdf"
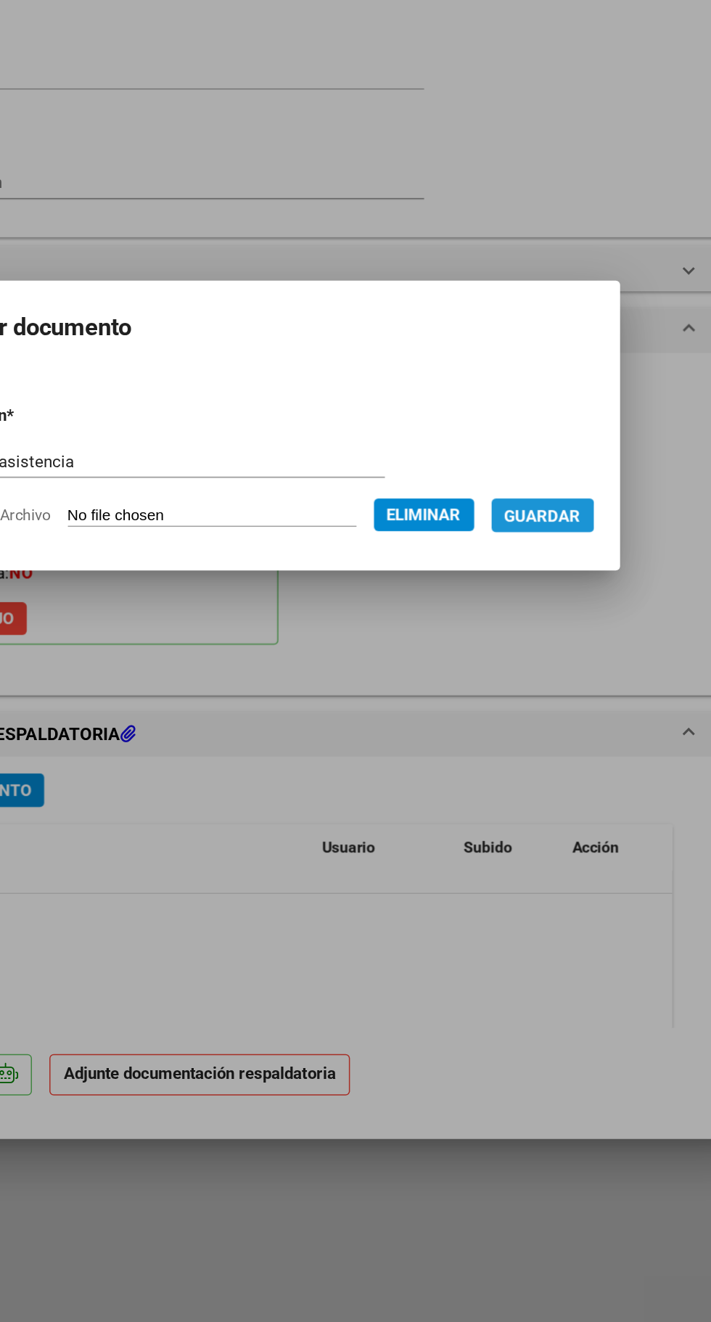
click at [557, 721] on span "Guardar" at bounding box center [546, 721] width 51 height 13
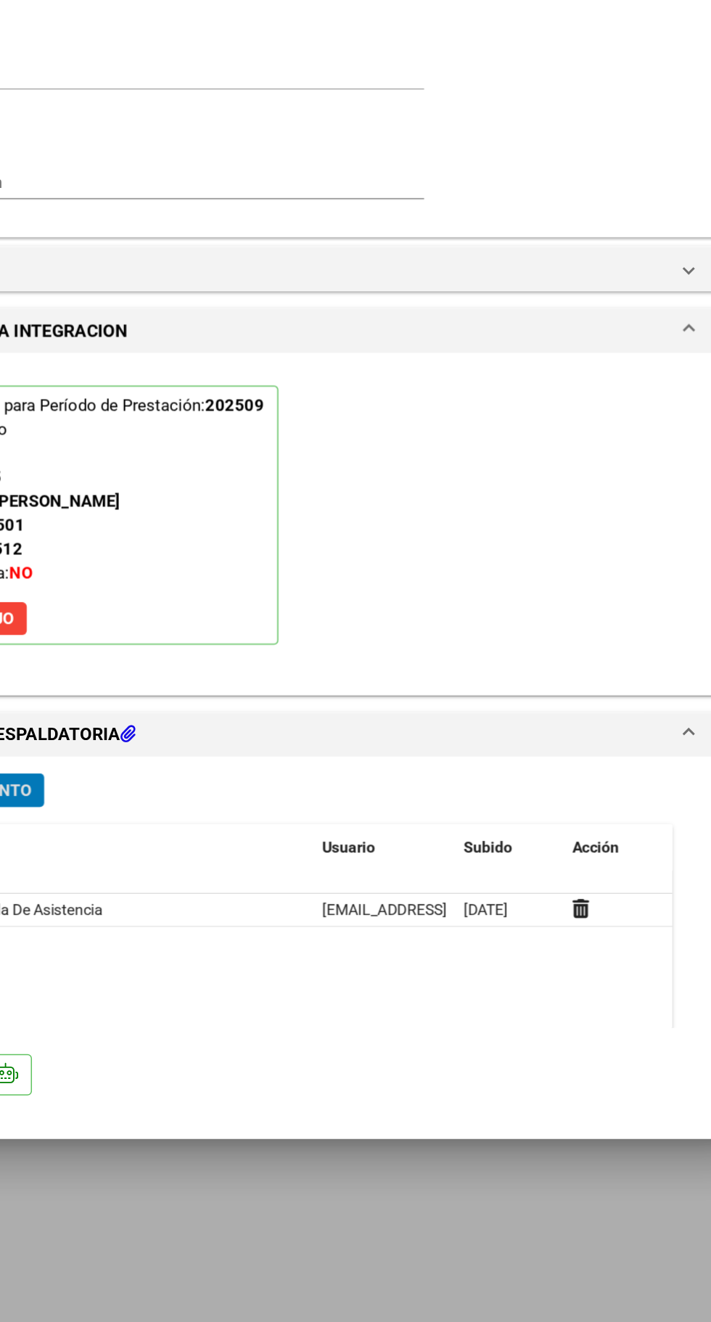
scroll to position [966, 0]
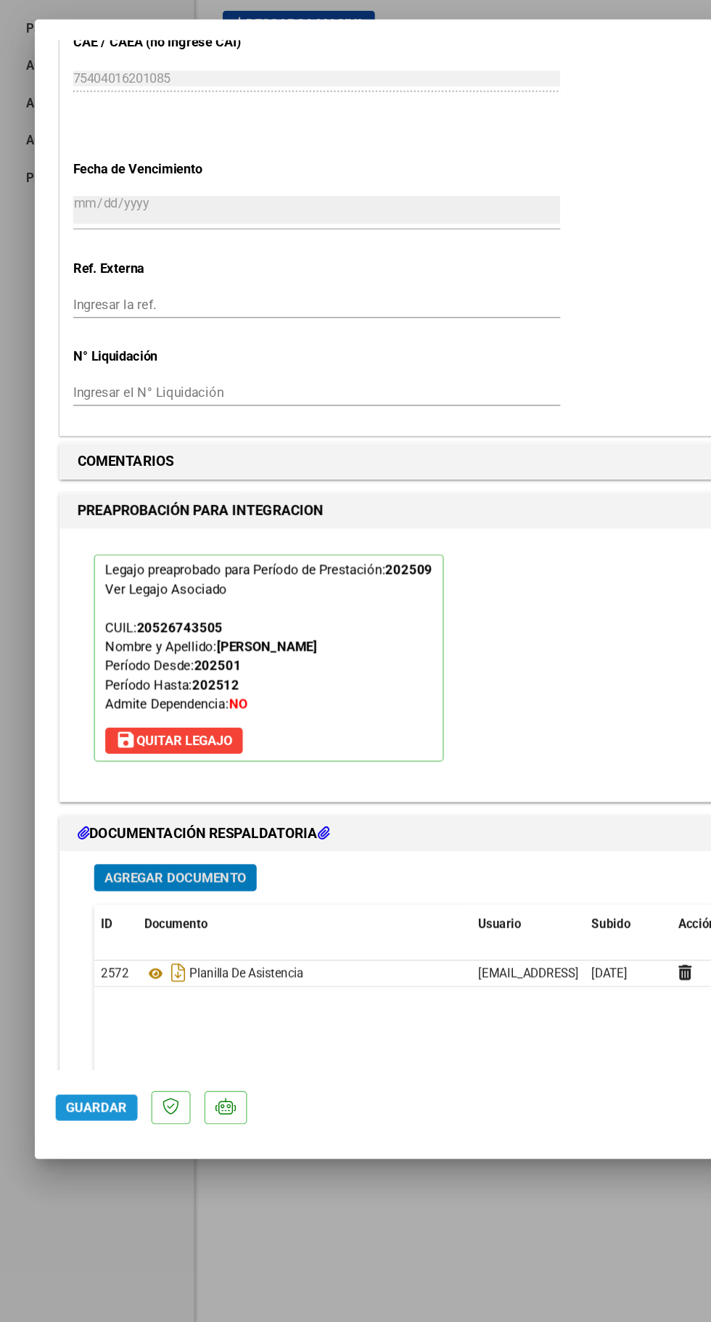
click at [54, 1104] on button "Guardar" at bounding box center [80, 1093] width 68 height 22
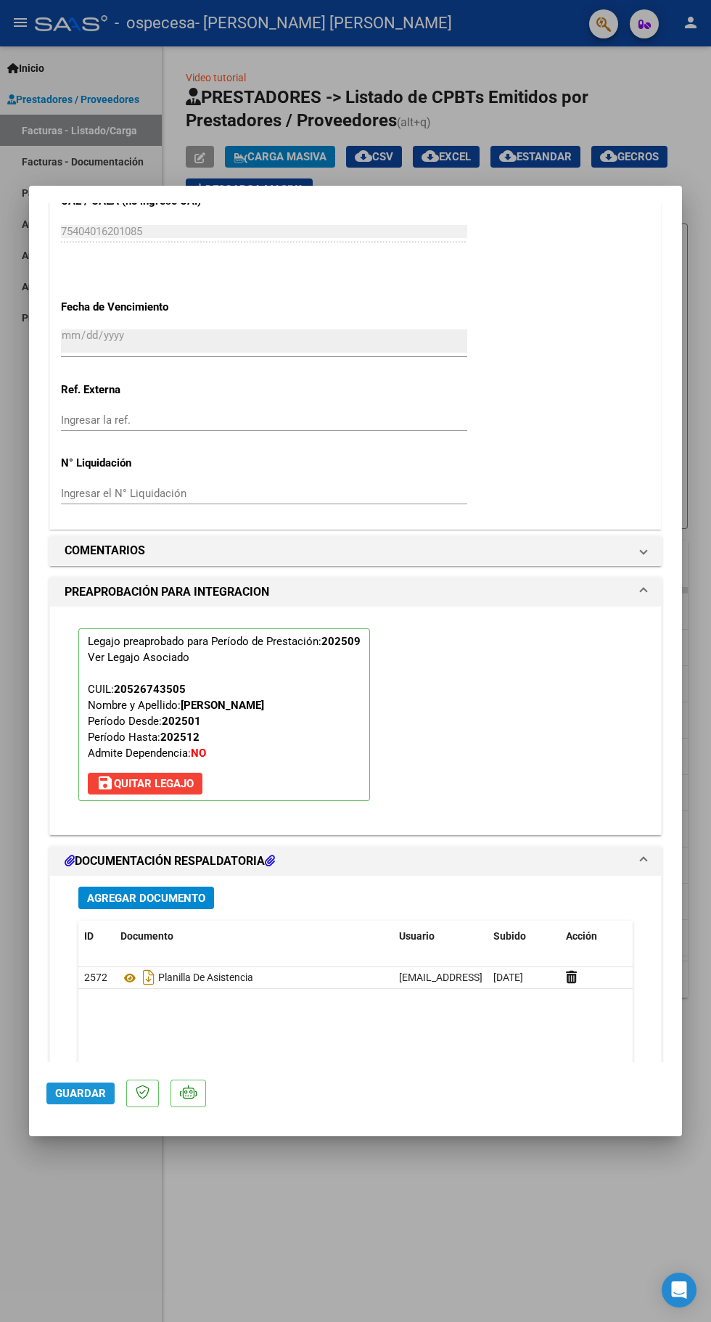
click at [71, 1100] on span "Guardar" at bounding box center [80, 1093] width 51 height 13
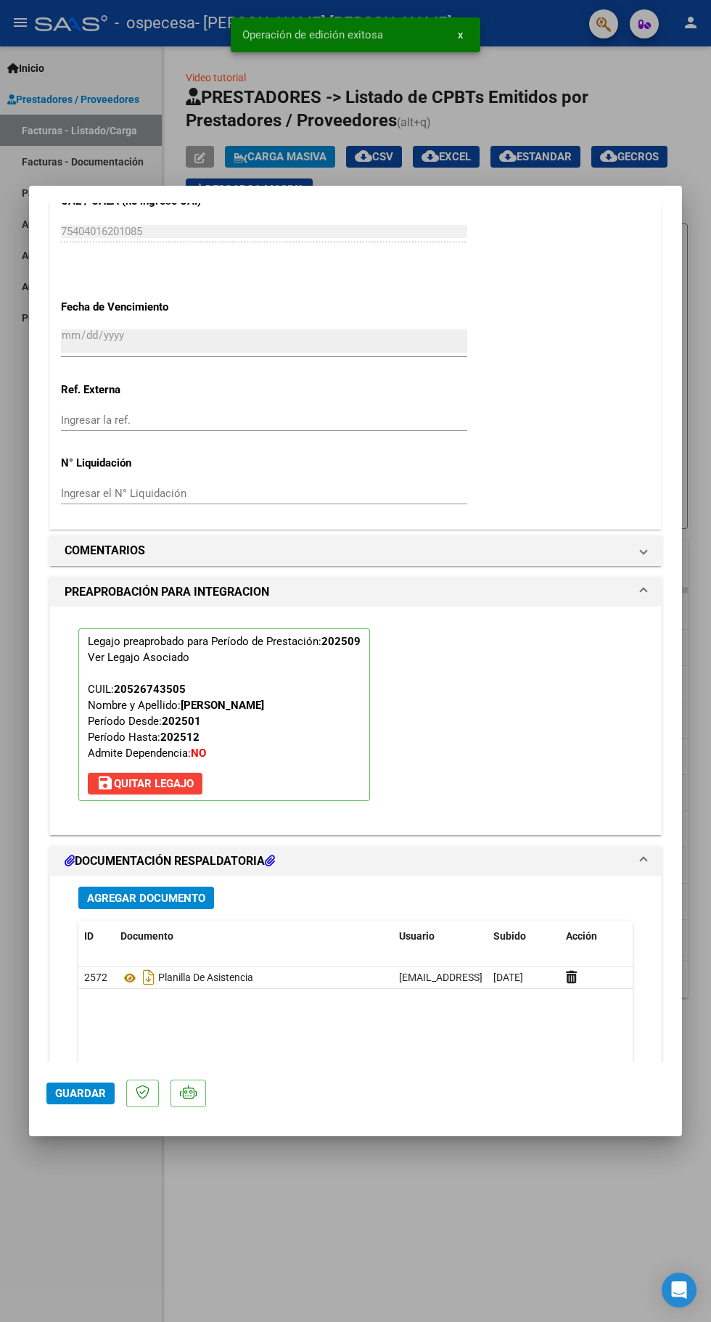
click at [297, 1263] on div at bounding box center [355, 661] width 711 height 1322
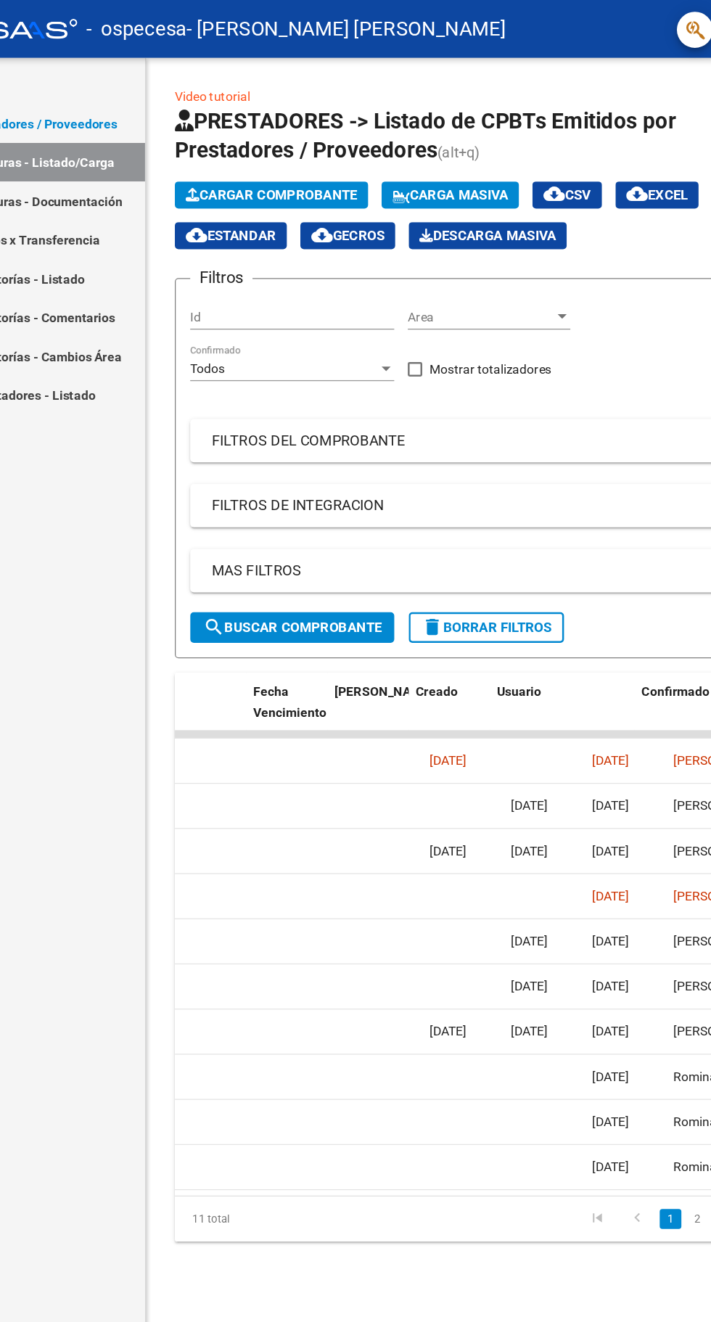
scroll to position [0, 2428]
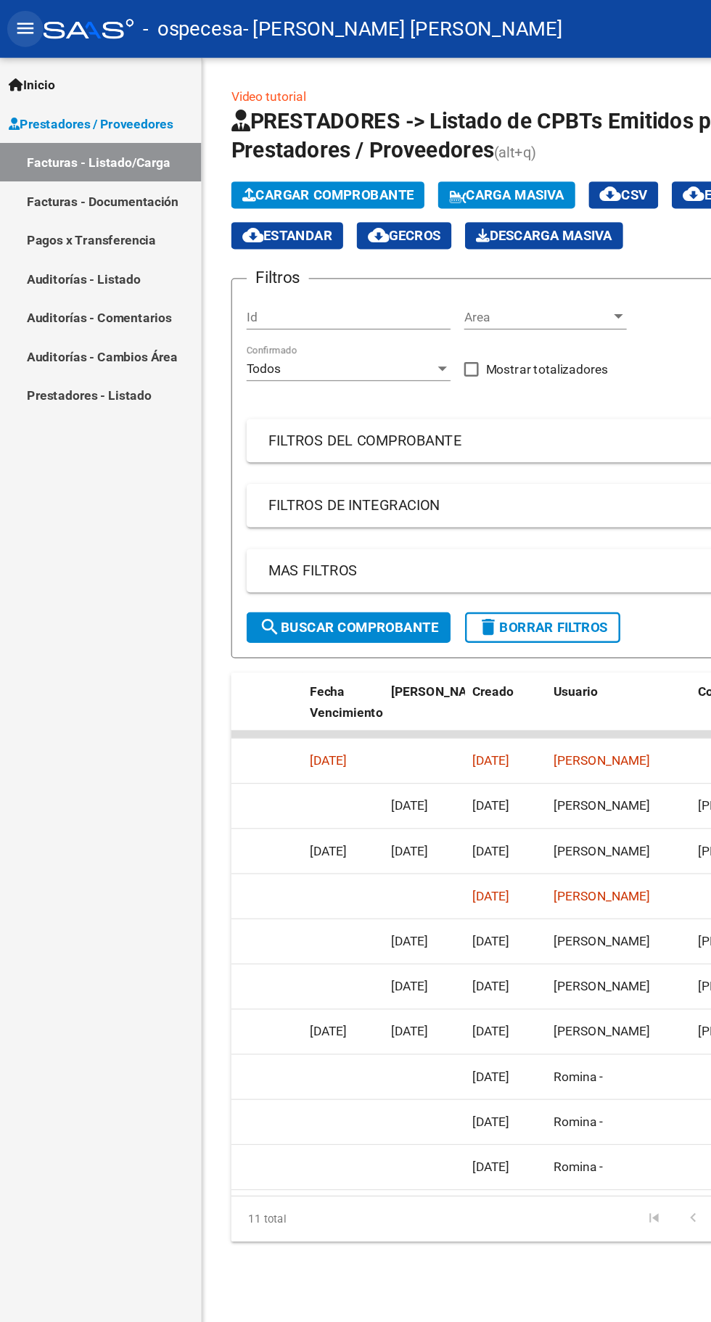
click at [20, 23] on mat-icon "menu" at bounding box center [20, 22] width 17 height 17
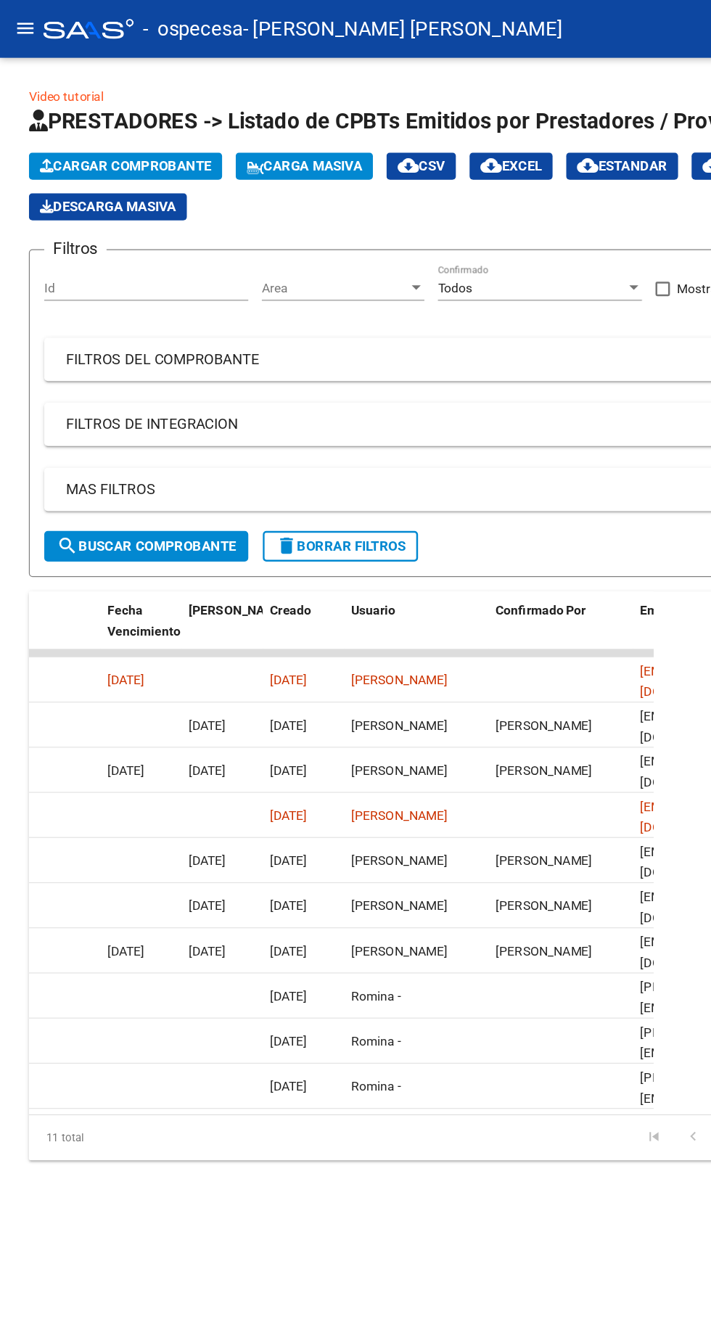
click at [43, 25] on div at bounding box center [71, 23] width 73 height 16
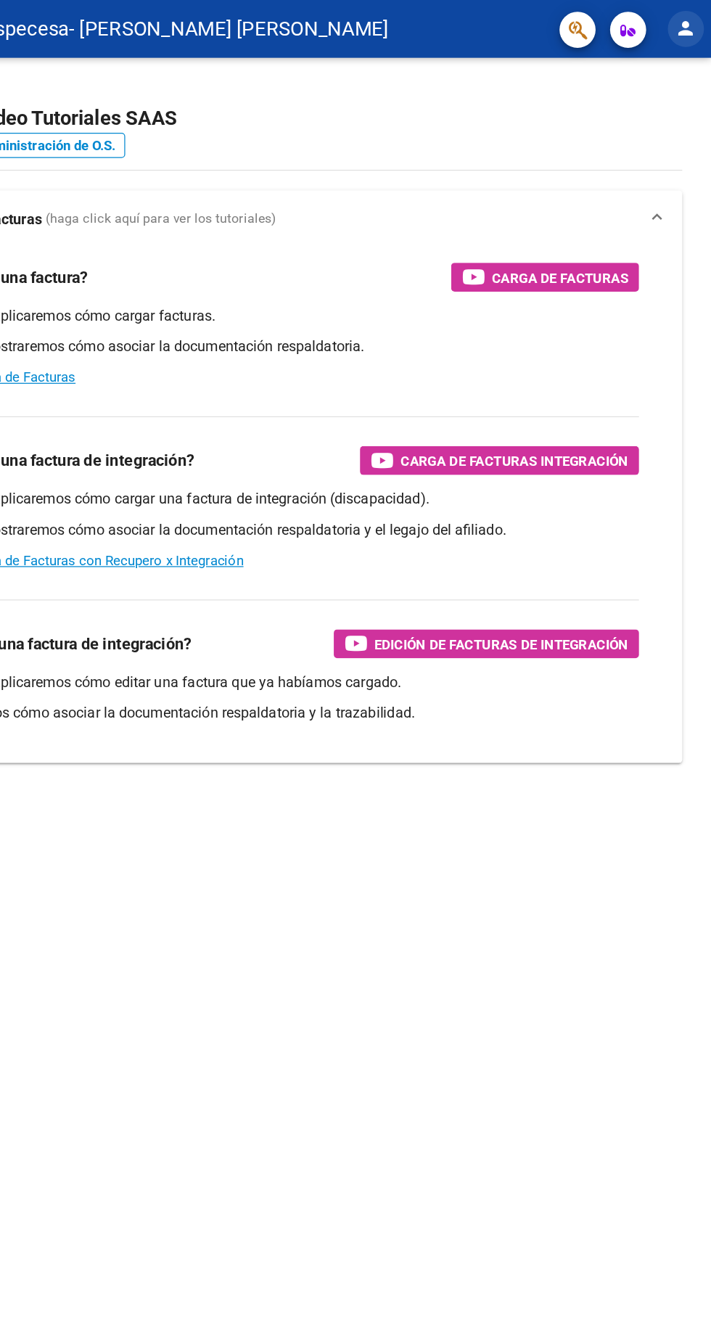
click at [686, 29] on mat-icon "person" at bounding box center [690, 22] width 17 height 17
click at [646, 83] on button "exit_to_app Salir" at bounding box center [661, 95] width 89 height 35
